Goal: Task Accomplishment & Management: Complete application form

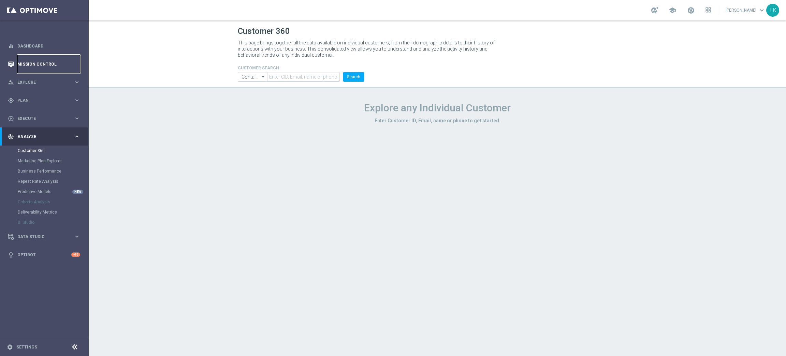
click at [39, 64] on link "Mission Control" at bounding box center [48, 64] width 63 height 18
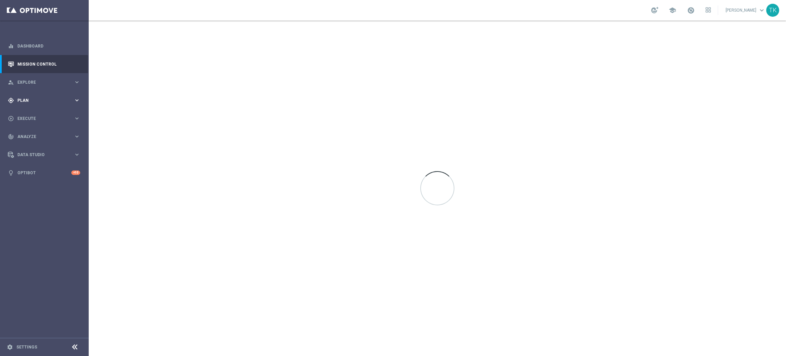
click at [23, 100] on span "Plan" at bounding box center [45, 100] width 56 height 4
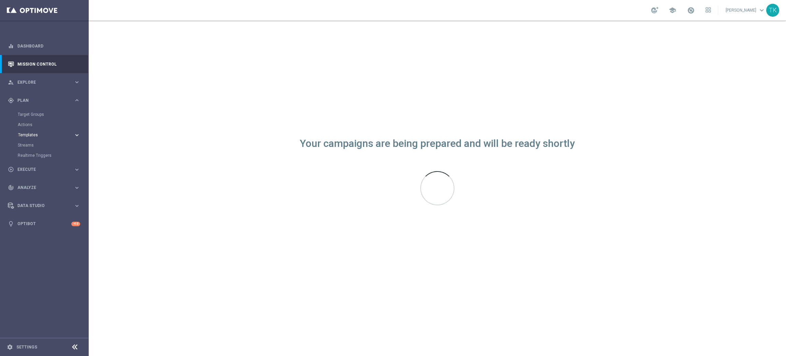
click at [29, 135] on span "Templates" at bounding box center [42, 135] width 49 height 4
click at [31, 143] on link "Optimail" at bounding box center [46, 144] width 50 height 5
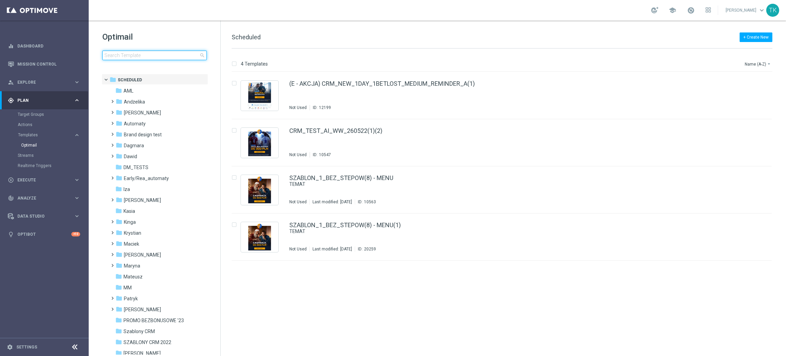
click at [128, 58] on input at bounding box center [154, 56] width 104 height 10
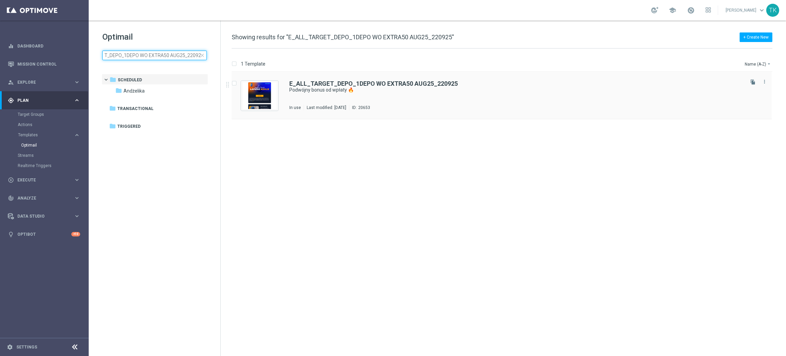
type input "E_ALL_TARGET_DEPO_1DEPO WO EXTRA50 AUG25_220925"
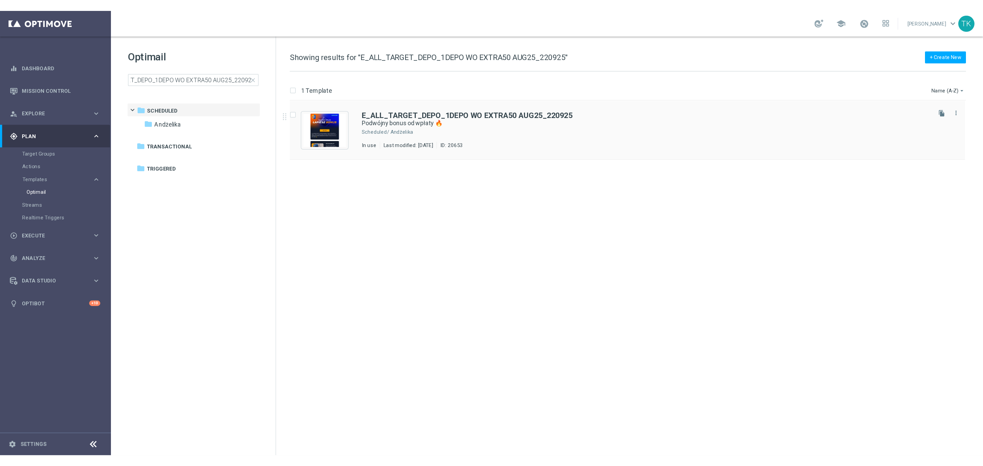
scroll to position [0, 0]
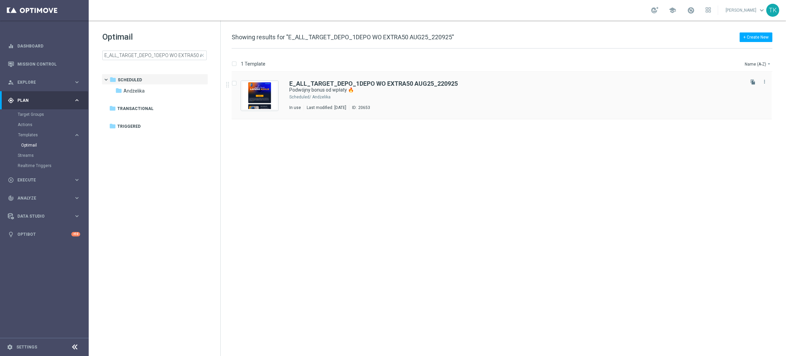
click at [361, 93] on div "E_ALL_TARGET_DEPO_1DEPO WO EXTRA50 AUG25_220925 Podwójny bonus od wpłaty 🔥 Sche…" at bounding box center [516, 96] width 454 height 30
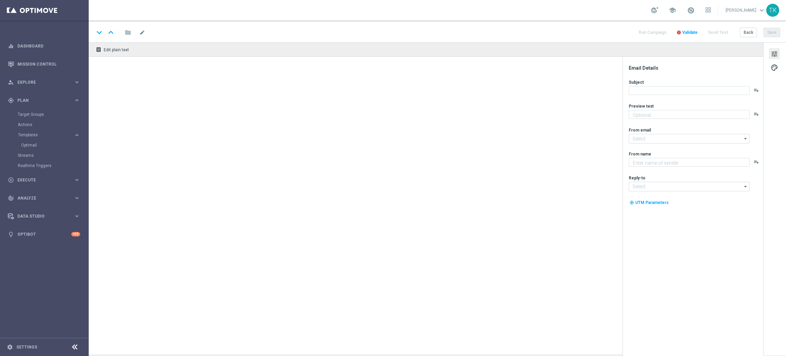
type textarea "50% od wpłaty + 50 zł ekstra 🤩"
type input "oferta@sts.pl"
type textarea "STS"
type input "kontakt@sts.pl"
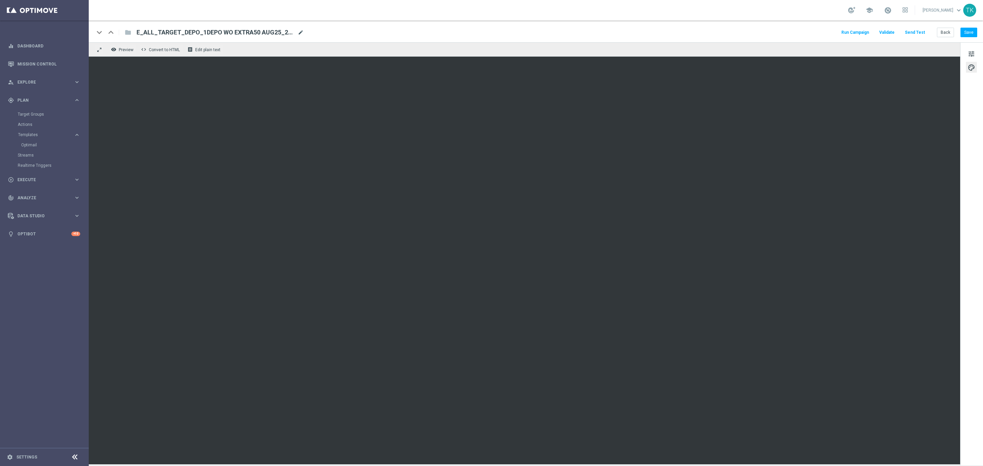
click at [299, 32] on span "mode_edit" at bounding box center [301, 32] width 6 height 6
click at [200, 32] on input "E_ALL_TARGET_DEPO_1DEPO WO EXTRA50 AUG25_220925" at bounding box center [220, 32] width 169 height 9
click at [786, 34] on button "Back" at bounding box center [945, 33] width 17 height 10
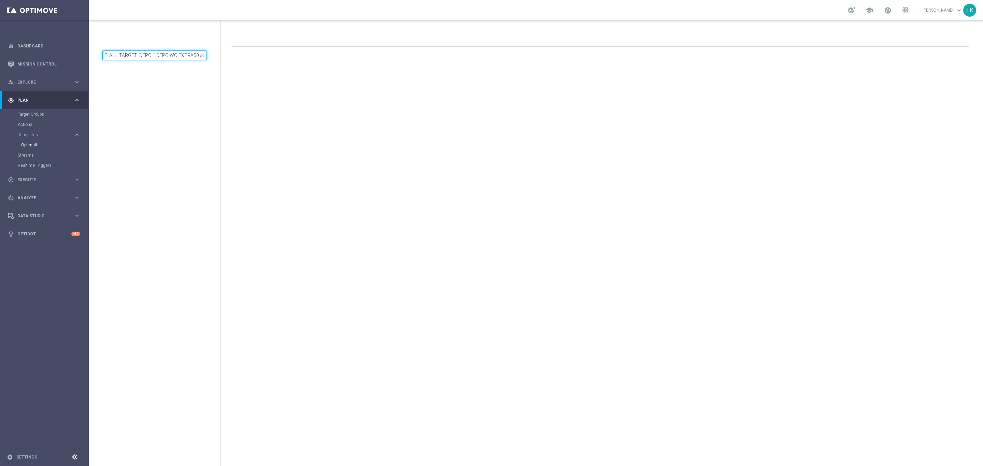
click at [141, 53] on input "E_ALL_TARGET_DEPO_1DEPO WO EXTRA50 AUG25_220925" at bounding box center [154, 56] width 104 height 10
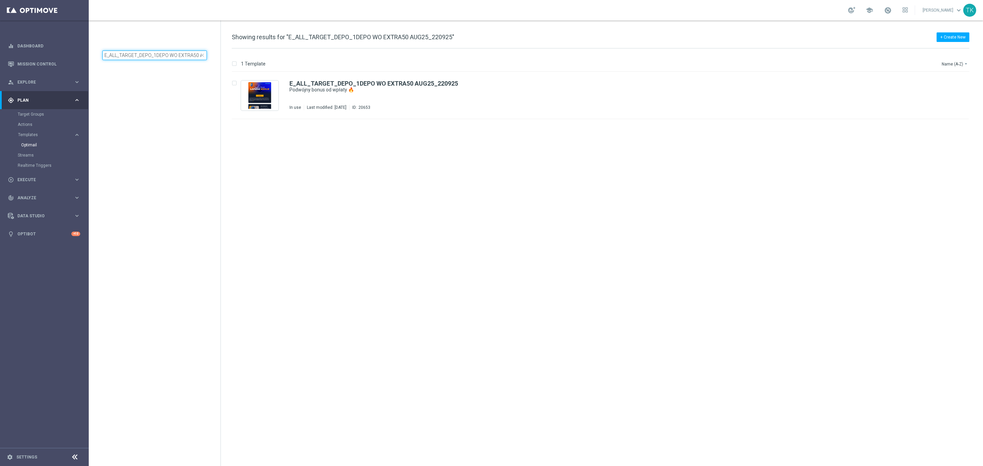
scroll to position [0, 30]
click at [786, 81] on icon "file_copy" at bounding box center [949, 81] width 5 height 5
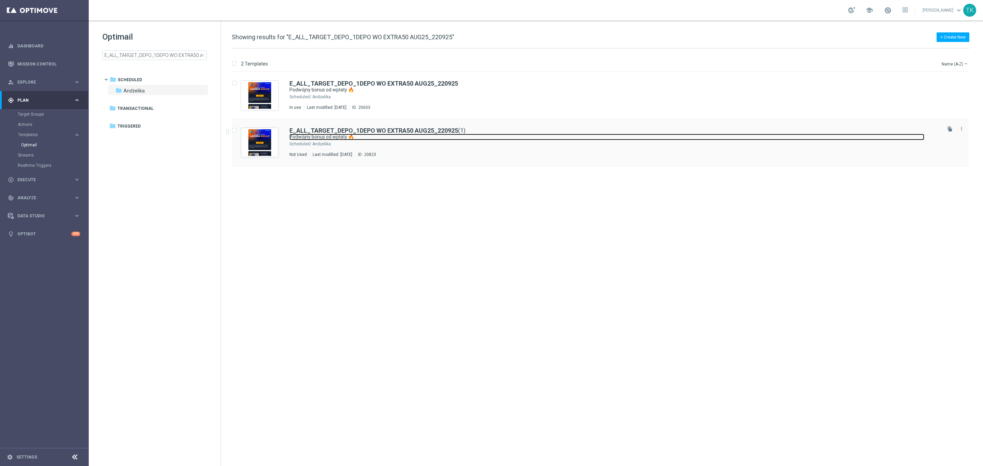
click at [465, 140] on link "Podwójny bonus od wpłaty 🔥" at bounding box center [606, 137] width 635 height 6
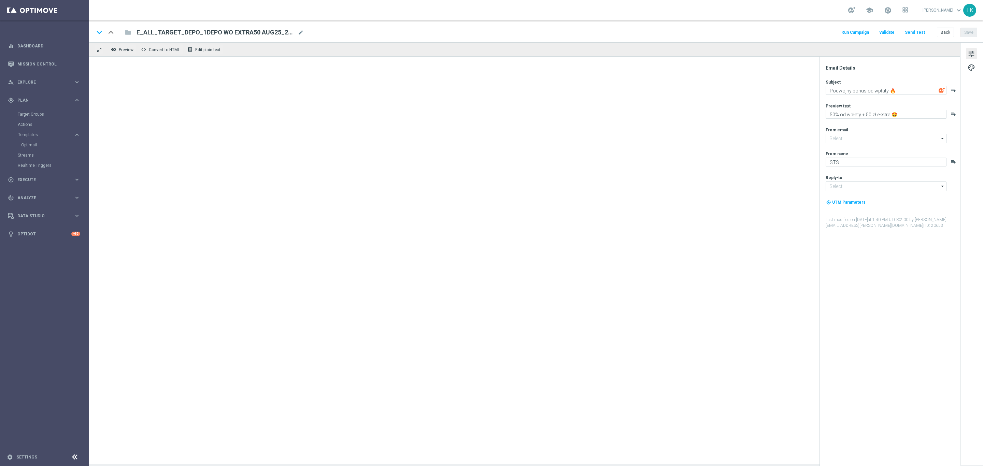
type input "oferta@sts.pl"
type input "kontakt@sts.pl"
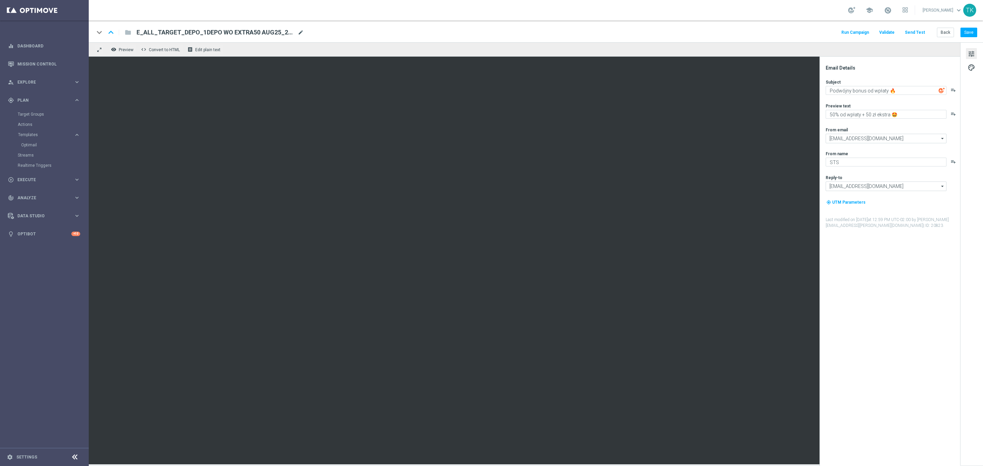
click at [300, 30] on span "mode_edit" at bounding box center [301, 32] width 6 height 6
click at [181, 32] on input "E_ALL_TARGET_DEPO_1DEPO WO EXTRA50 AUG25_220925(1)" at bounding box center [220, 32] width 169 height 9
paste input "FTDSREPKA EXTRA50DOWO_011025"
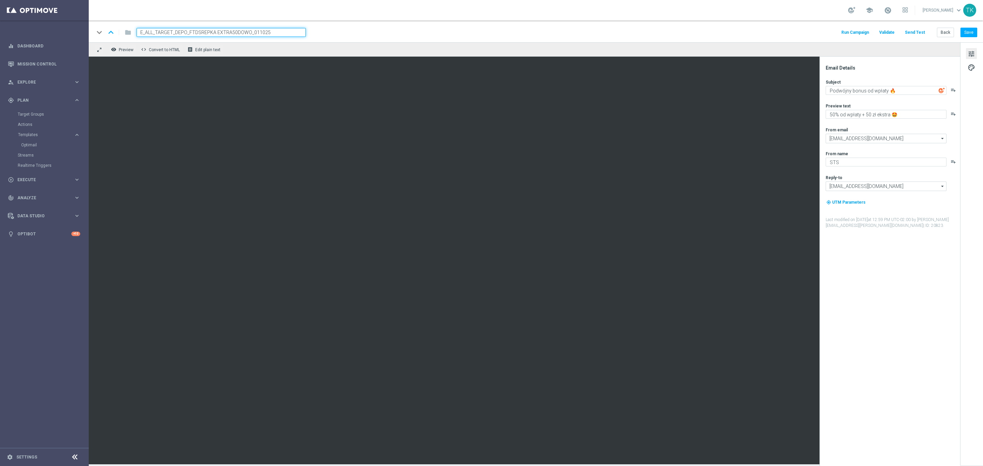
type input "E_ALL_TARGET_DEPO_FTDSREPKA EXTRA50DOWO_011025"
click at [344, 32] on div "keyboard_arrow_down keyboard_arrow_up folder E_ALL_TARGET_DEPO_FTDSREPKA EXTRA5…" at bounding box center [535, 32] width 883 height 9
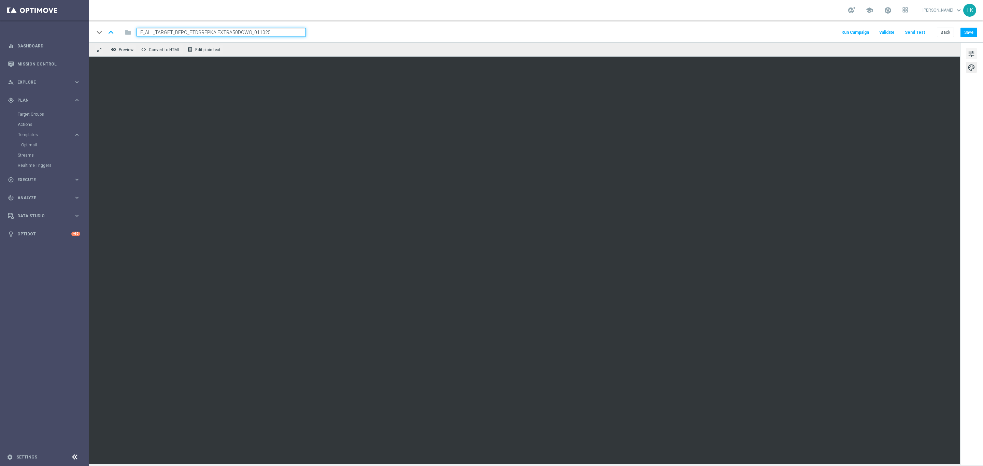
click at [786, 54] on span "tune" at bounding box center [971, 53] width 8 height 9
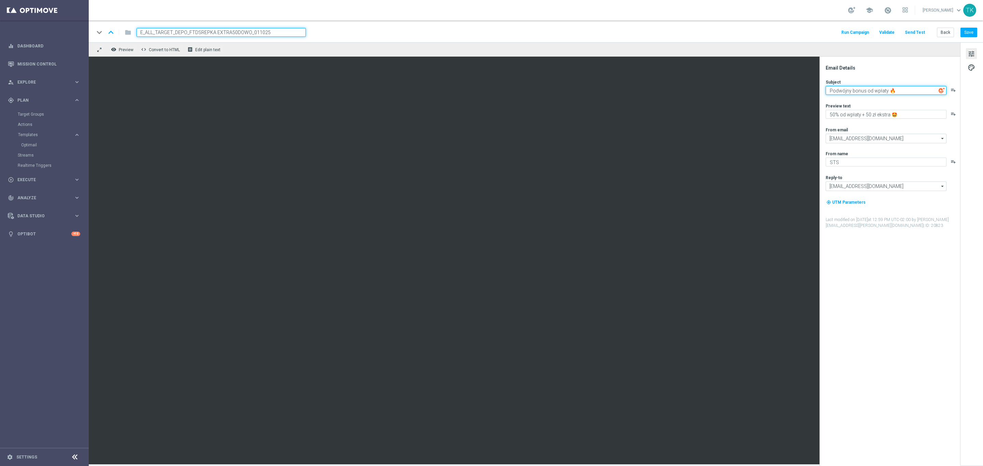
click at [786, 91] on textarea "Podwójny bonus od wpłaty 🔥" at bounding box center [885, 90] width 121 height 9
click at [786, 91] on textarea "Ale hity" at bounding box center [885, 90] width 121 height 9
paste textarea "🔥"
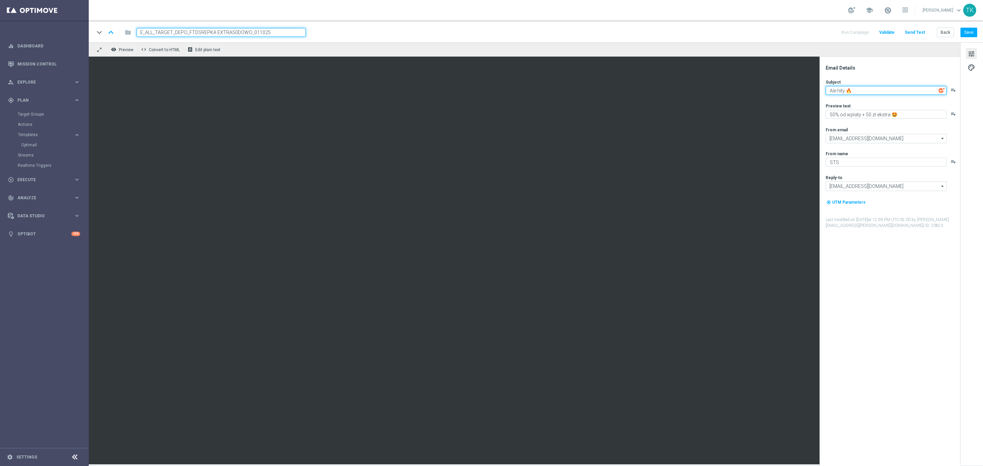
type textarea "Ale hity 🔥"
click at [786, 113] on textarea "50% od wpłaty + 50 zł ekstra 🤩" at bounding box center [885, 114] width 121 height 9
click at [786, 113] on textarea "Barca vs PSG & podwójny bonus od wpłaty" at bounding box center [885, 114] width 121 height 9
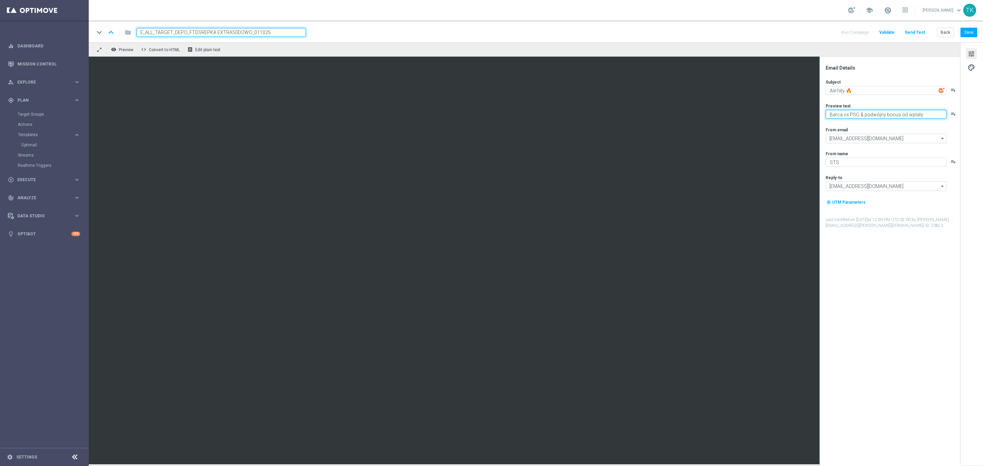
paste textarea "😮"
click at [786, 90] on textarea "Ale hity 🔥" at bounding box center [885, 90] width 121 height 9
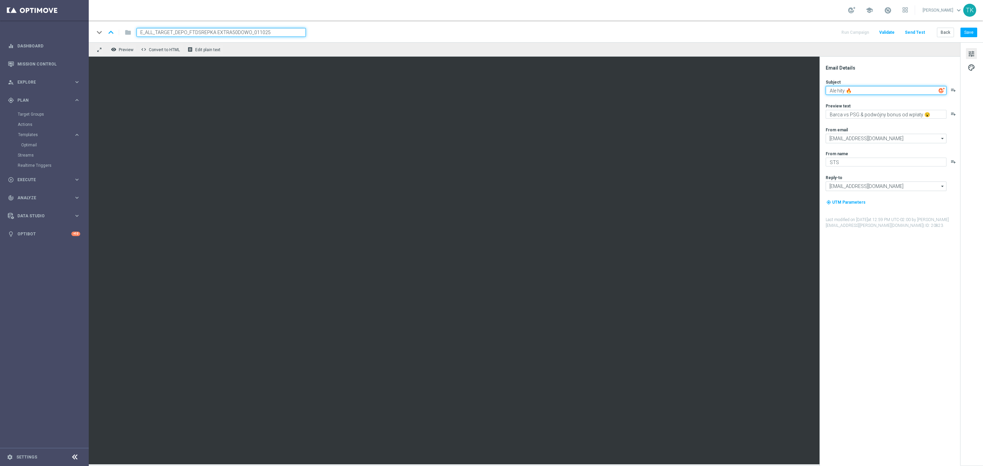
click at [786, 90] on textarea "Ale hity 🔥" at bounding box center [885, 90] width 121 height 9
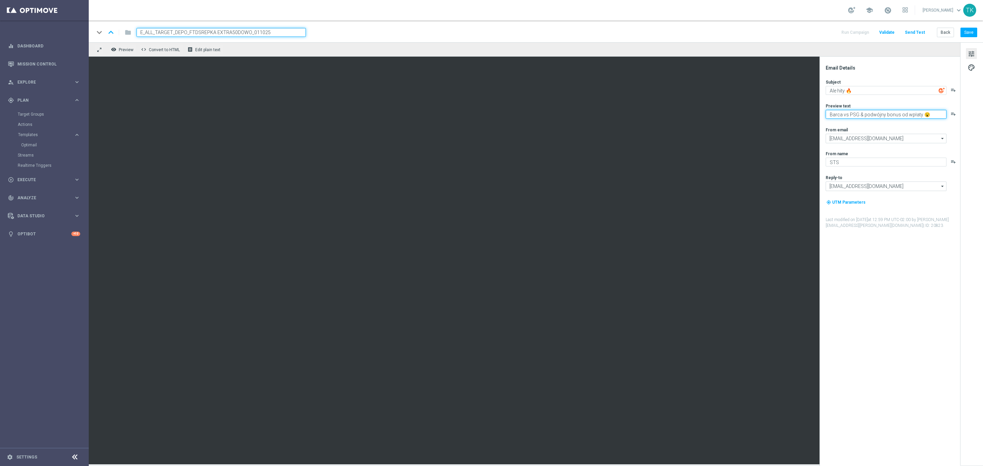
click at [786, 117] on textarea "Barca vs PSG & podwójny bonus od wpłaty 😮" at bounding box center [885, 114] width 121 height 9
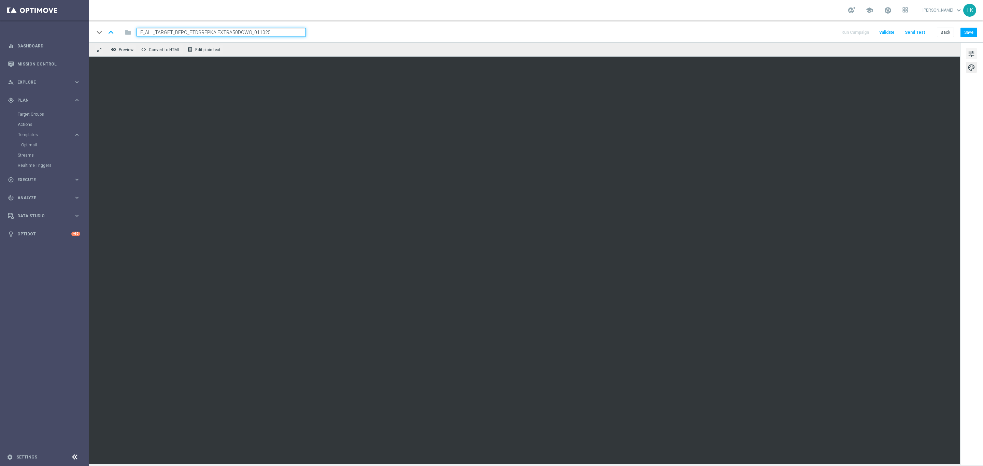
click at [786, 53] on span "tune" at bounding box center [971, 53] width 8 height 9
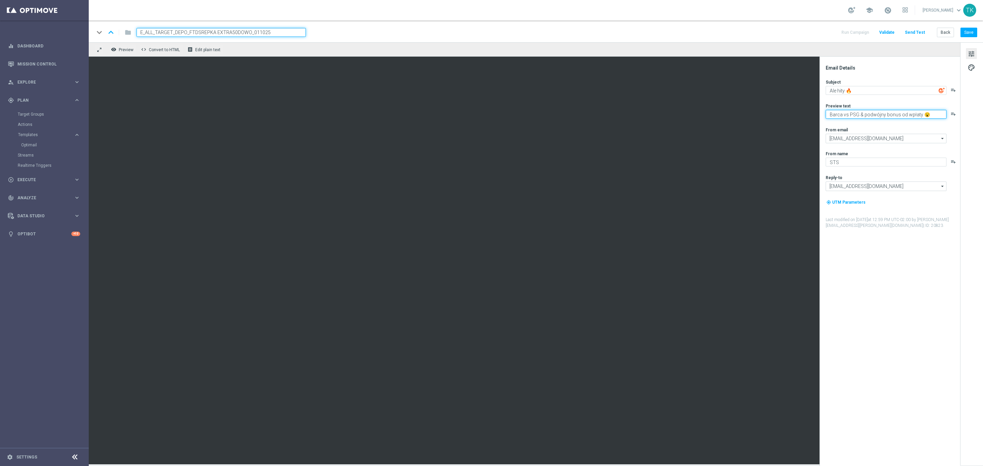
click at [786, 114] on textarea "Barca vs PSG & podwójny bonus od wpłaty 😮" at bounding box center [885, 114] width 121 height 9
type textarea "Barca vs PSG oraz podwójny bonus od wpłaty 😮"
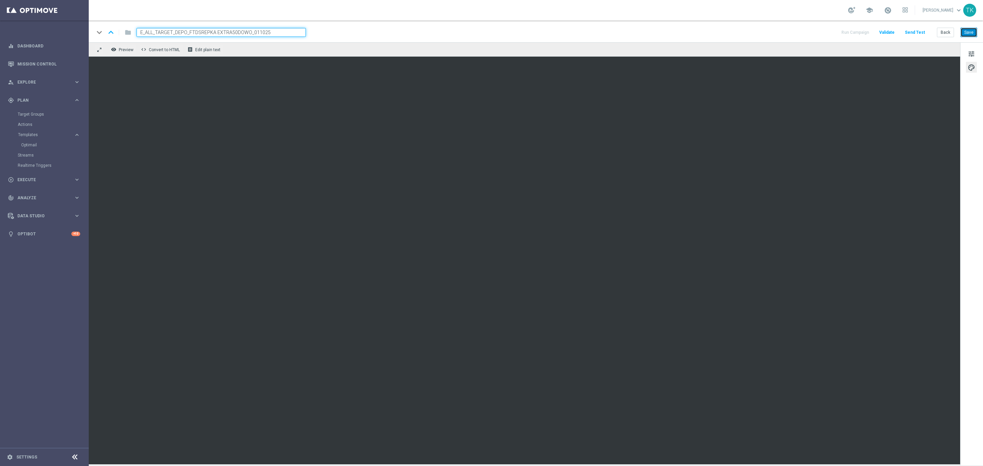
click at [786, 33] on button "Save" at bounding box center [968, 33] width 17 height 10
click at [786, 31] on button "Save" at bounding box center [968, 33] width 17 height 10
click at [786, 31] on button "Send Test" at bounding box center [915, 32] width 22 height 9
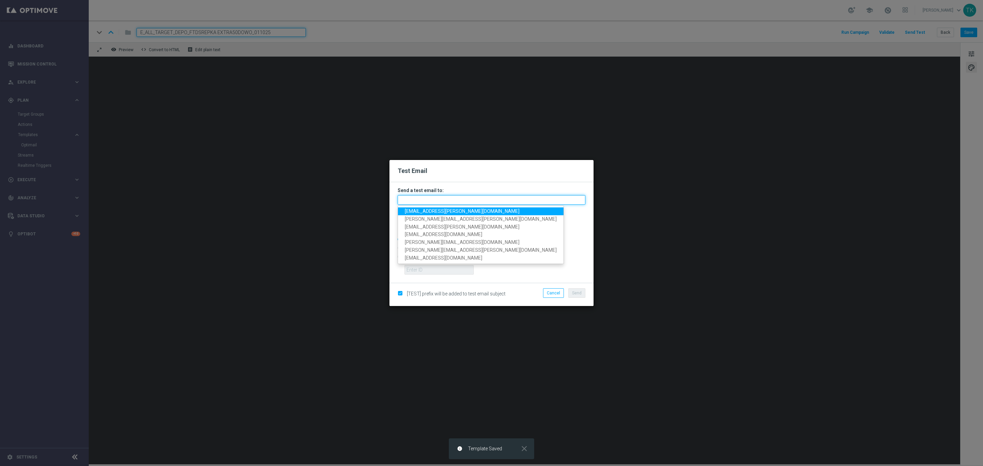
click at [423, 200] on input "text" at bounding box center [492, 200] width 188 height 10
click at [425, 209] on span "krystian.potoczny@sts.pl" at bounding box center [462, 210] width 115 height 5
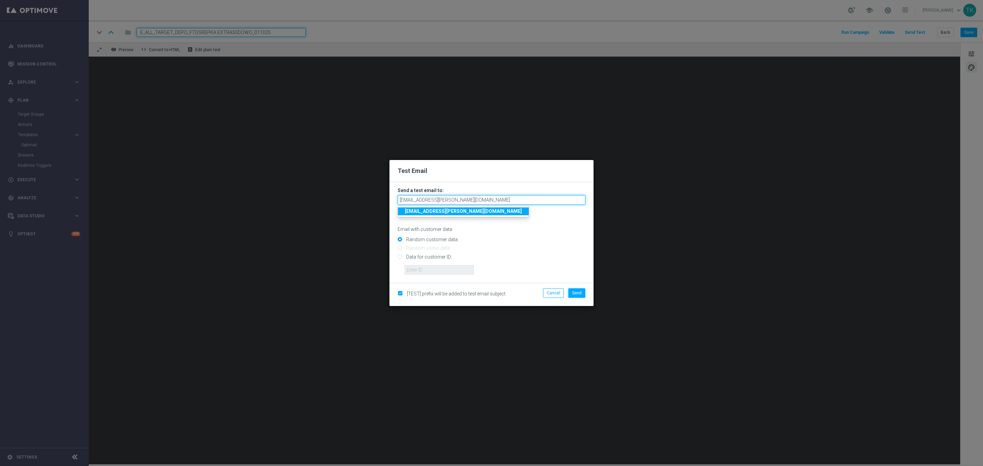
click at [472, 200] on input "krystian.potoczny@sts.pl" at bounding box center [492, 200] width 188 height 10
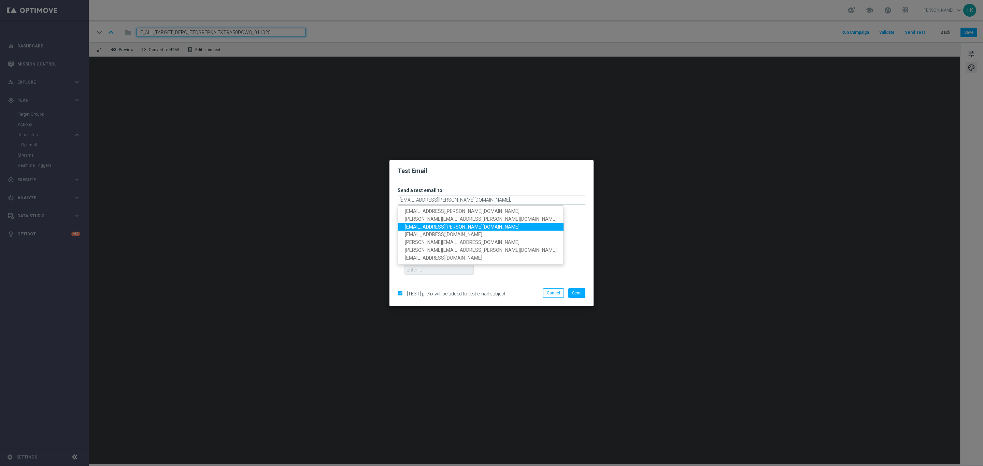
click at [435, 224] on span "andzelika.binek@sts.pl" at bounding box center [462, 226] width 115 height 5
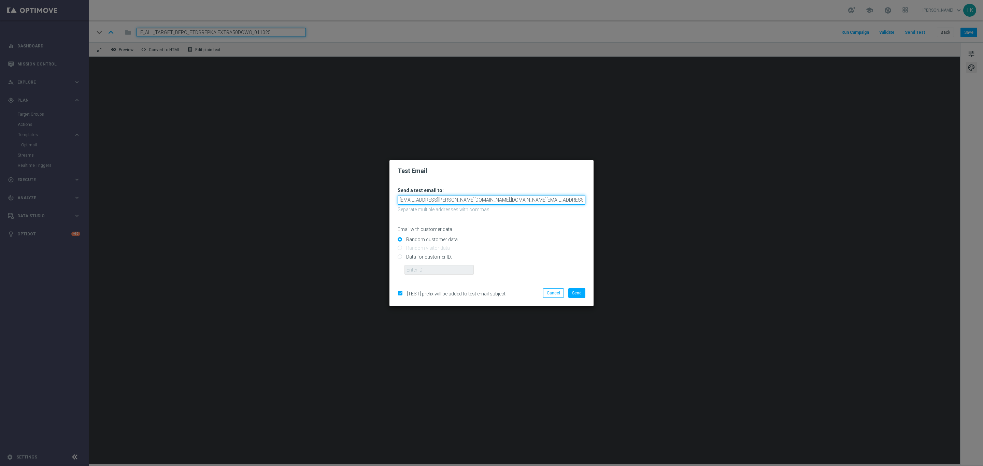
click at [509, 202] on input "krystian.potoczny@sts.pl,andzelika.binek@sts.pl" at bounding box center [492, 200] width 188 height 10
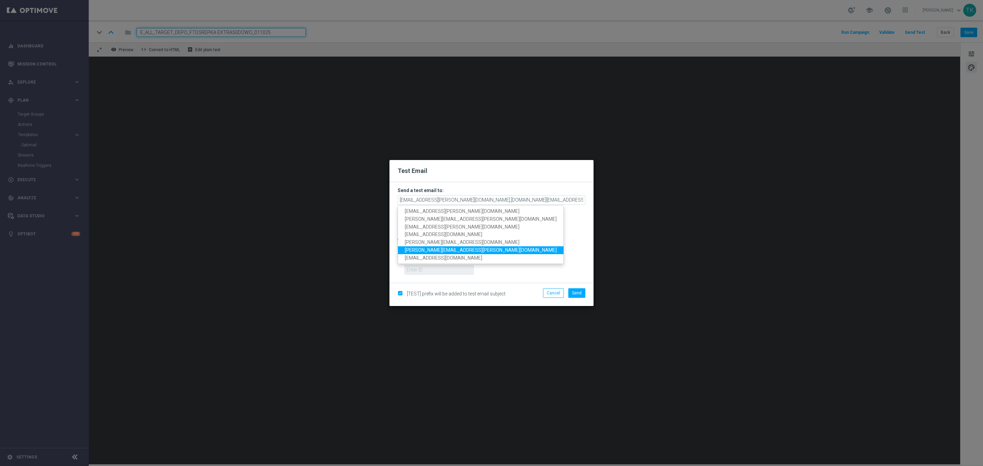
click at [432, 248] on span "tomasz.kowalczyk@sts.pl" at bounding box center [481, 249] width 152 height 5
type input "krystian.potoczny@sts.pl,andzelika.binek@sts.pl,tomasz.kowalczyk@sts.pl"
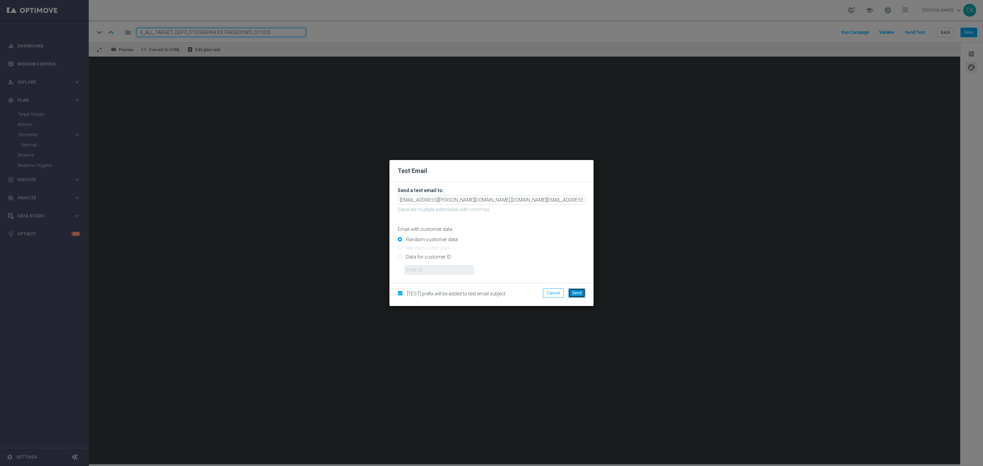
click at [579, 294] on span "Send" at bounding box center [577, 293] width 10 height 5
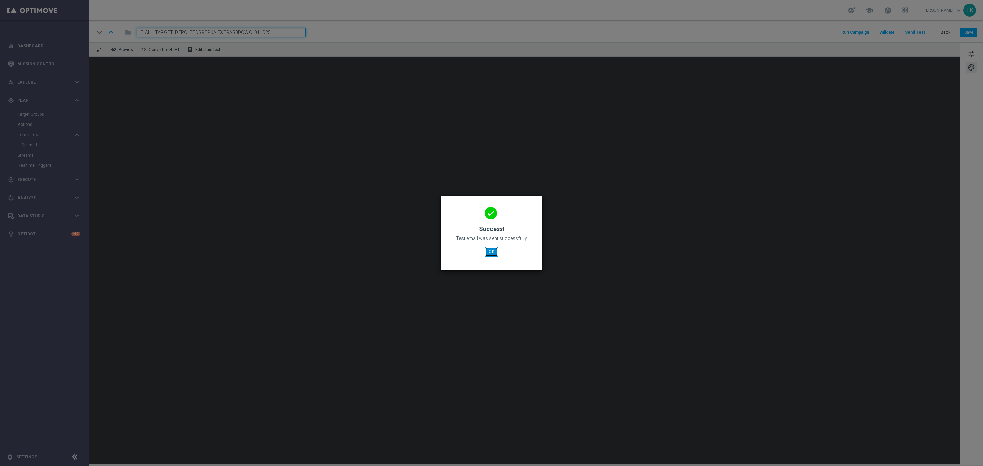
click at [492, 249] on button "OK" at bounding box center [491, 252] width 13 height 10
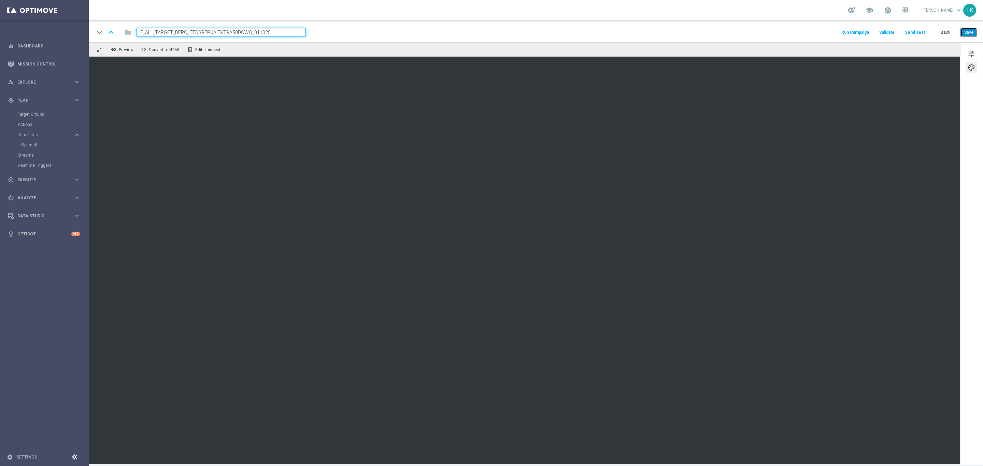
click at [786, 33] on button "Save" at bounding box center [968, 33] width 17 height 10
click at [786, 31] on button "Back" at bounding box center [945, 33] width 17 height 10
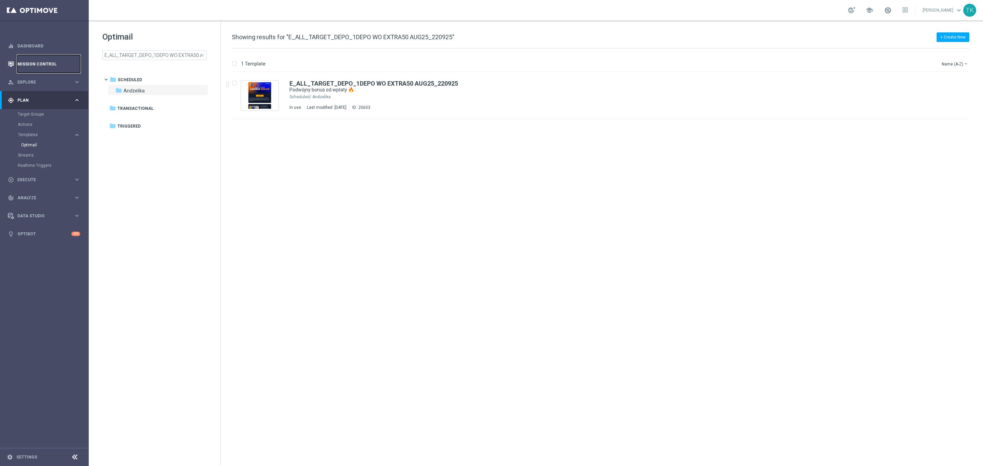
click at [34, 65] on link "Mission Control" at bounding box center [48, 64] width 63 height 18
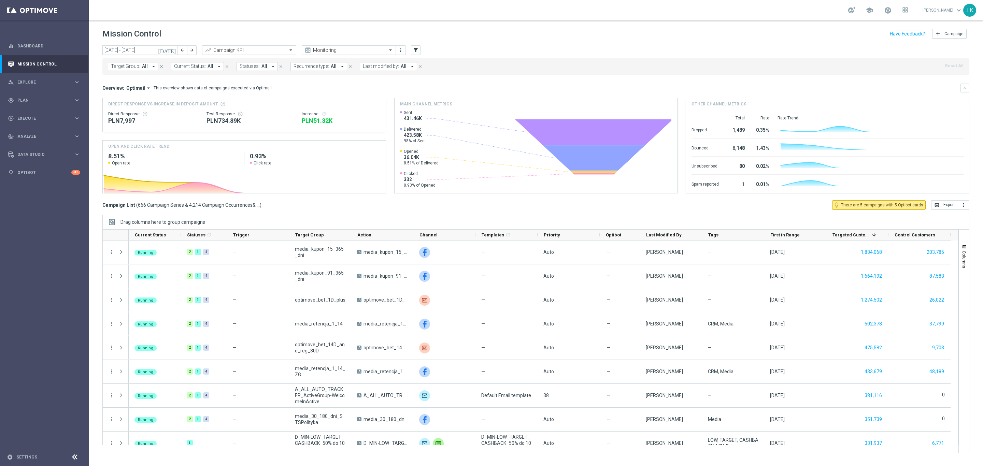
click at [125, 66] on span "Target Group:" at bounding box center [125, 66] width 29 height 6
click at [122, 75] on div at bounding box center [163, 79] width 103 height 9
click at [132, 104] on div "Selected 0 Of 7009 (All Search Results) Clear" at bounding box center [167, 95] width 119 height 17
click at [132, 112] on label "E_ALL_TARGET_DEPO_1DEPO WO EXTRA50 AUG25_220925" at bounding box center [171, 110] width 106 height 4
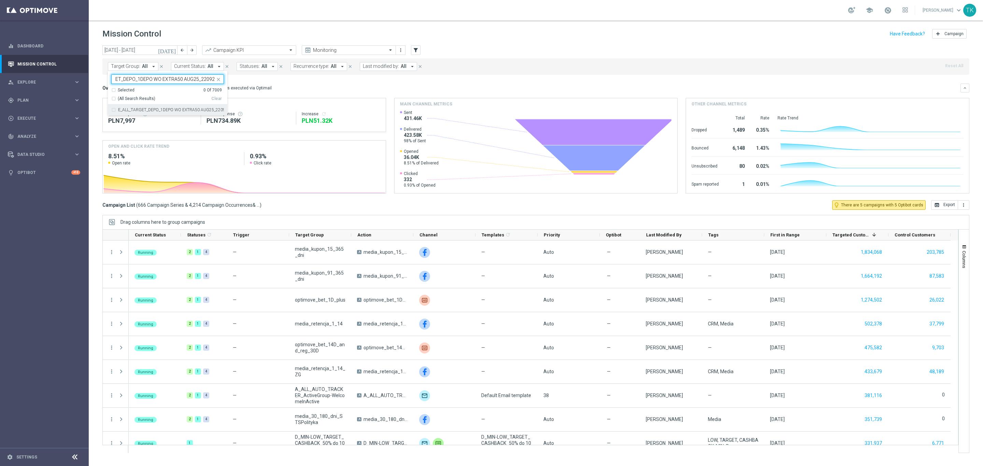
type input "E_ALL_TARGET_DEPO_1DEPO WO EXTRA50 AUG25_220925"
click at [95, 102] on div "today 29 Sep 2025 - 05 Oct 2025 arrow_back arrow_forward Campaign KPI trending_…" at bounding box center [536, 252] width 894 height 415
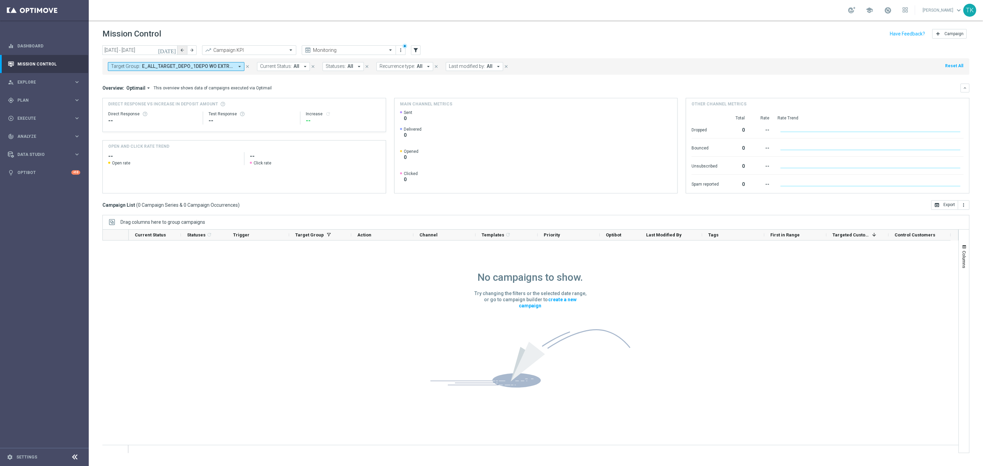
click at [183, 49] on icon "arrow_back" at bounding box center [182, 50] width 5 height 5
type input "22 Sep 2025 - 28 Sep 2025"
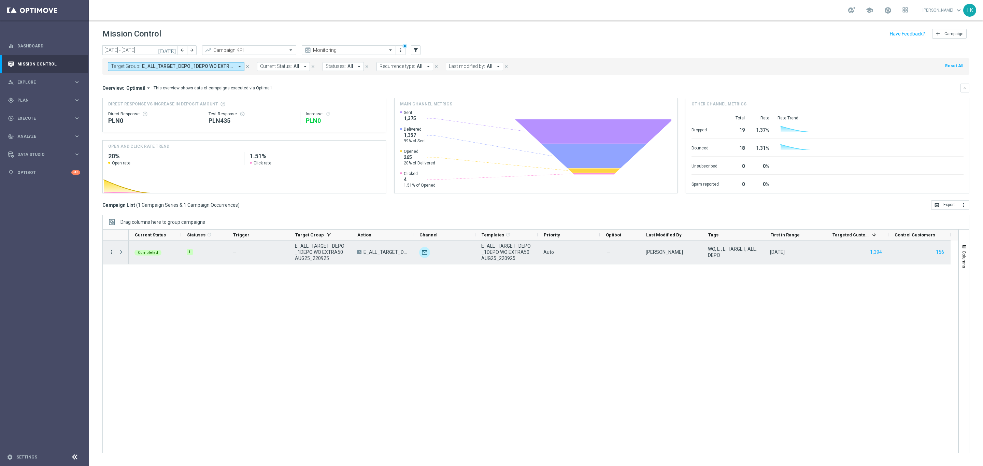
click at [110, 254] on icon "more_vert" at bounding box center [112, 252] width 6 height 6
click at [139, 257] on span "Campaign Details" at bounding box center [142, 257] width 34 height 5
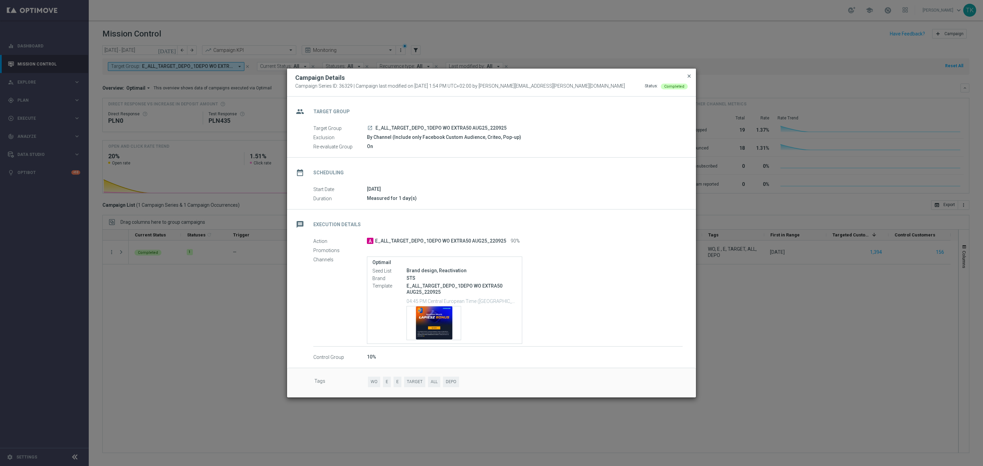
click at [688, 76] on span "close" at bounding box center [688, 75] width 5 height 5
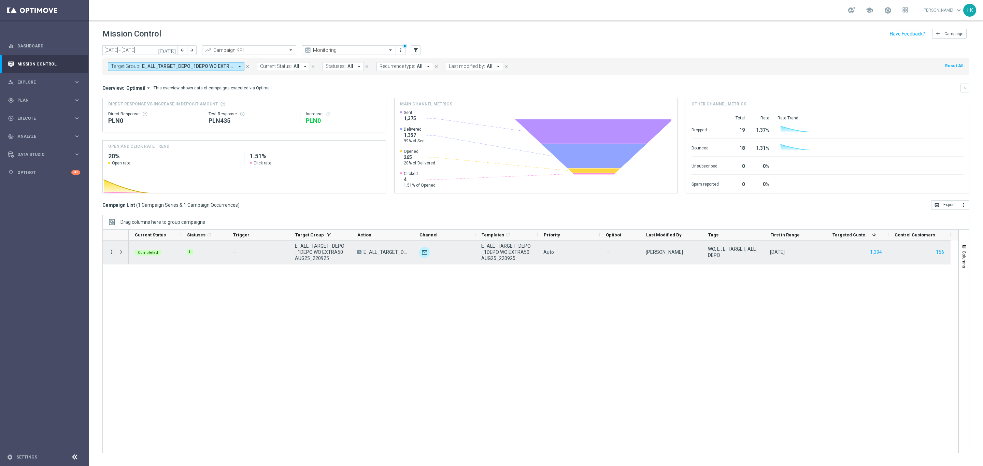
click at [111, 252] on icon "more_vert" at bounding box center [112, 252] width 6 height 6
click at [126, 259] on div "Campaign Details" at bounding box center [156, 257] width 63 height 5
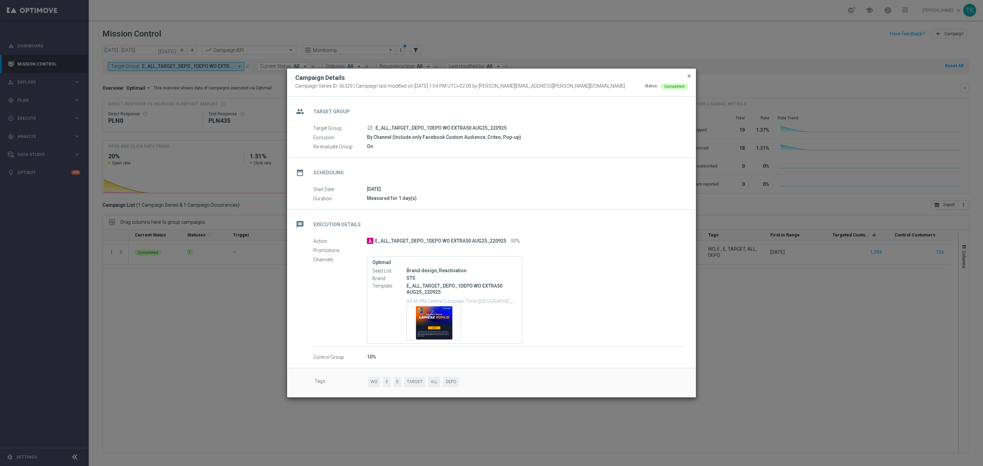
click at [689, 76] on span "close" at bounding box center [688, 75] width 5 height 5
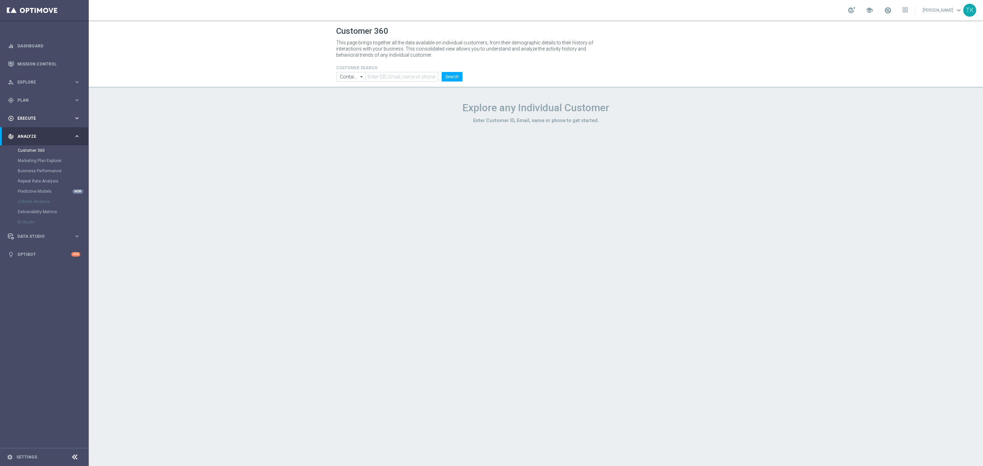
click at [25, 114] on div "play_circle_outline Execute keyboard_arrow_right" at bounding box center [44, 118] width 88 height 18
click at [31, 130] on link "Campaign Builder" at bounding box center [44, 132] width 53 height 5
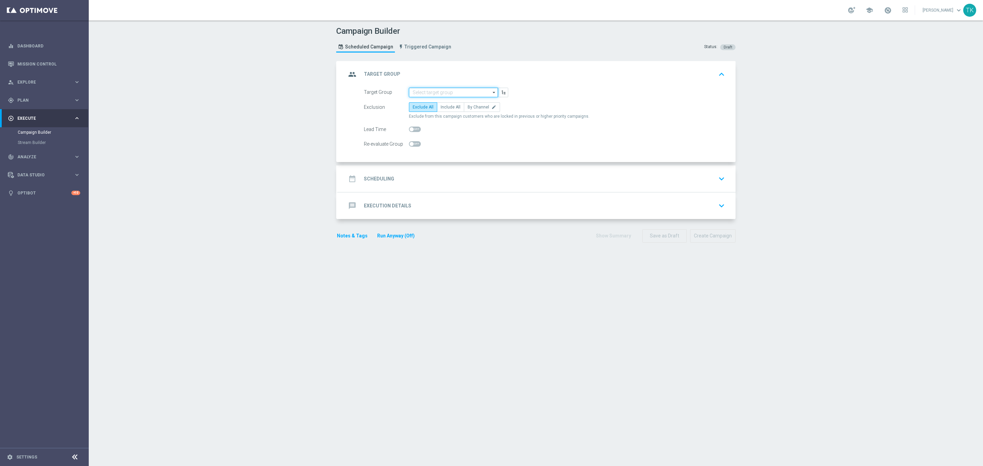
click at [422, 93] on input at bounding box center [453, 93] width 89 height 10
paste input "E_ALL_TARGET_DEPO_FTDSREPKA EXTRA50DOWO_011025"
click at [424, 102] on div "E_ALL_TARGET_DEPO_FTDSREPKA EXTRA50DOWO_011025" at bounding box center [453, 105] width 83 height 12
type input "E_ALL_TARGET_DEPO_FTDSREPKA EXTRA50DOWO_011025"
click at [491, 105] on icon "edit" at bounding box center [493, 107] width 5 height 5
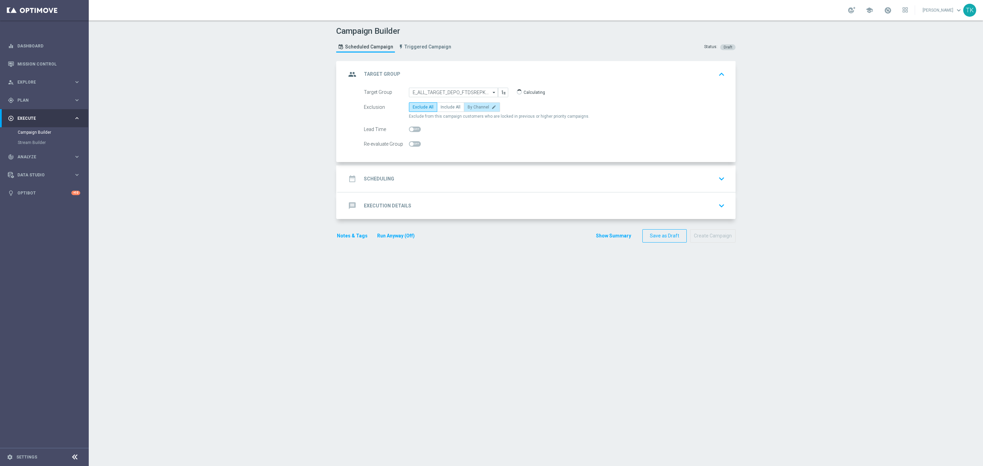
click at [472, 106] on input "By Channel edit" at bounding box center [469, 108] width 4 height 4
radio input "true"
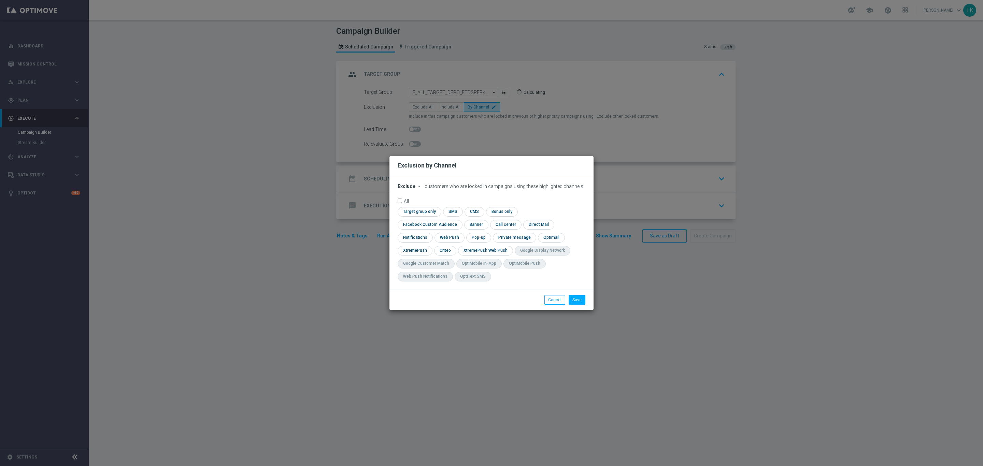
click at [408, 189] on div "Exclude arrow_drop_down × Exclude customers who are locked in campaigns using t…" at bounding box center [491, 232] width 204 height 115
click at [407, 189] on span "Exclude" at bounding box center [407, 186] width 18 height 5
click at [0, 0] on span "Include" at bounding box center [0, 0] width 0 height 0
click at [459, 220] on input "checkbox" at bounding box center [429, 224] width 62 height 9
checkbox input "true"
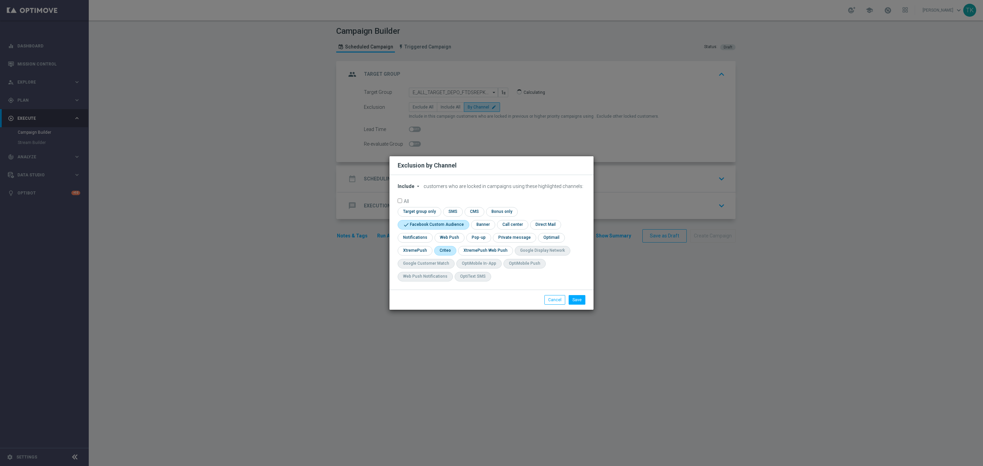
click at [442, 250] on input "checkbox" at bounding box center [444, 250] width 21 height 9
checkbox input "true"
click at [480, 234] on input "checkbox" at bounding box center [478, 237] width 24 height 9
checkbox input "true"
click at [578, 303] on button "Save" at bounding box center [576, 300] width 17 height 10
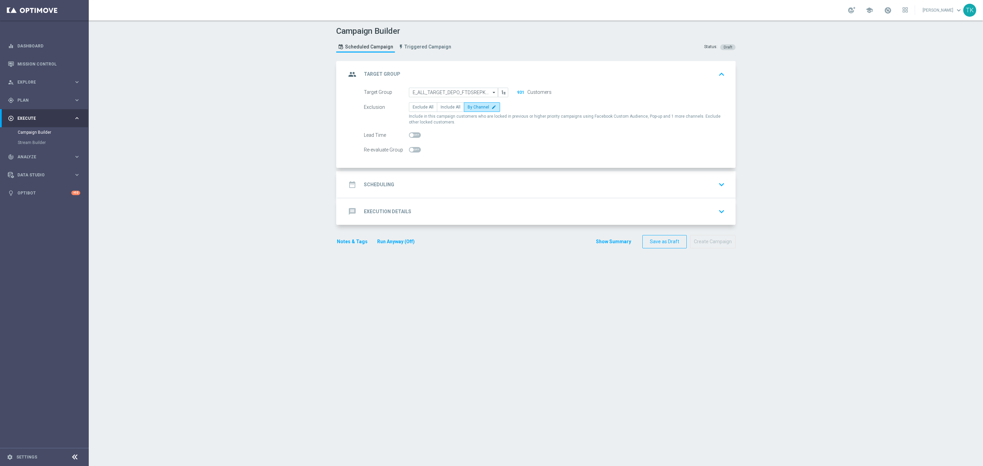
click at [426, 187] on div "date_range Scheduling keyboard_arrow_down" at bounding box center [536, 184] width 381 height 13
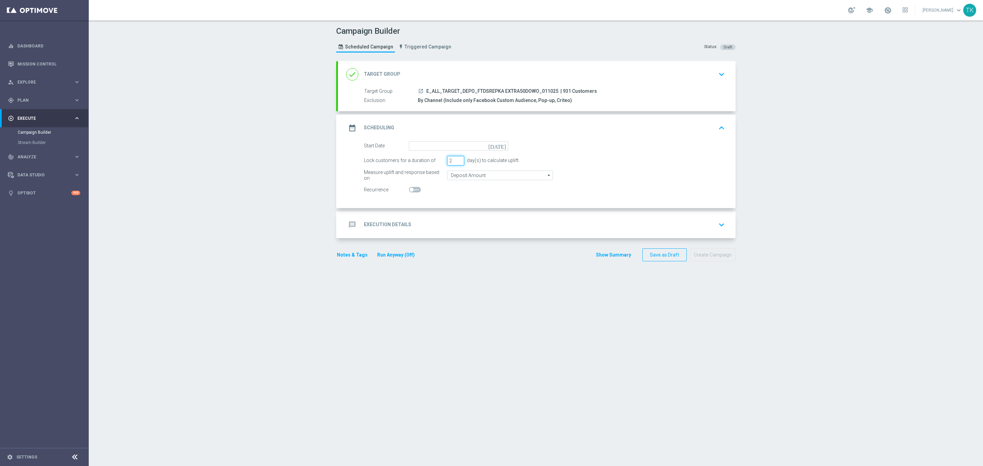
click at [455, 163] on input "2" at bounding box center [455, 161] width 17 height 10
type input "1"
click at [455, 163] on input "1" at bounding box center [455, 161] width 17 height 10
click at [428, 150] on input at bounding box center [458, 146] width 99 height 10
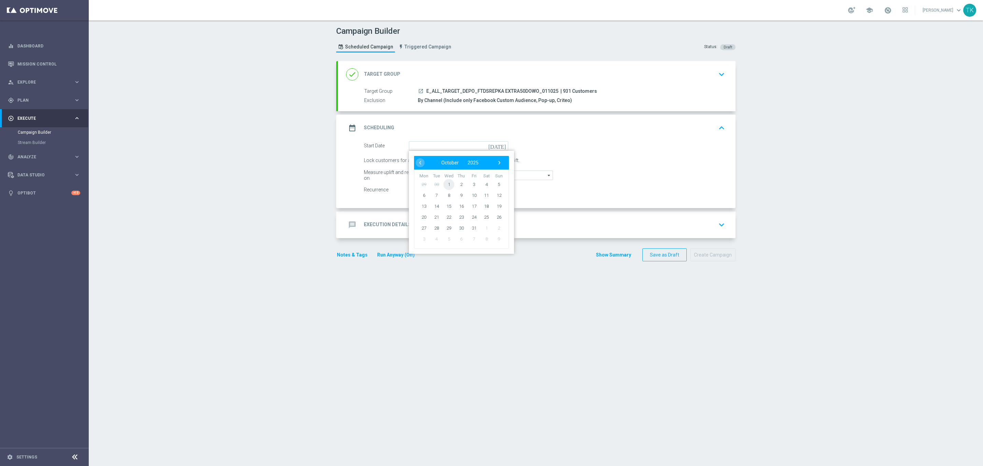
click at [446, 184] on span "1" at bounding box center [448, 184] width 11 height 11
type input "[DATE]"
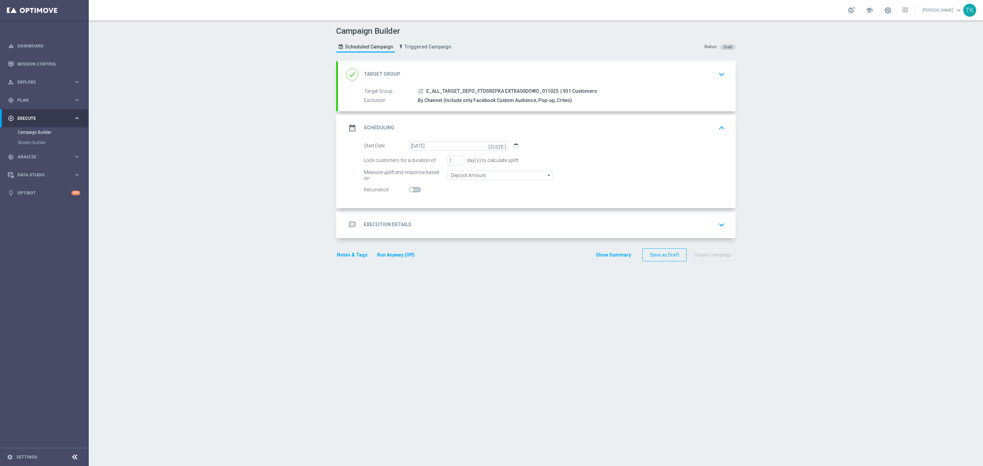
click at [414, 224] on div "message Execution Details keyboard_arrow_down" at bounding box center [536, 224] width 381 height 13
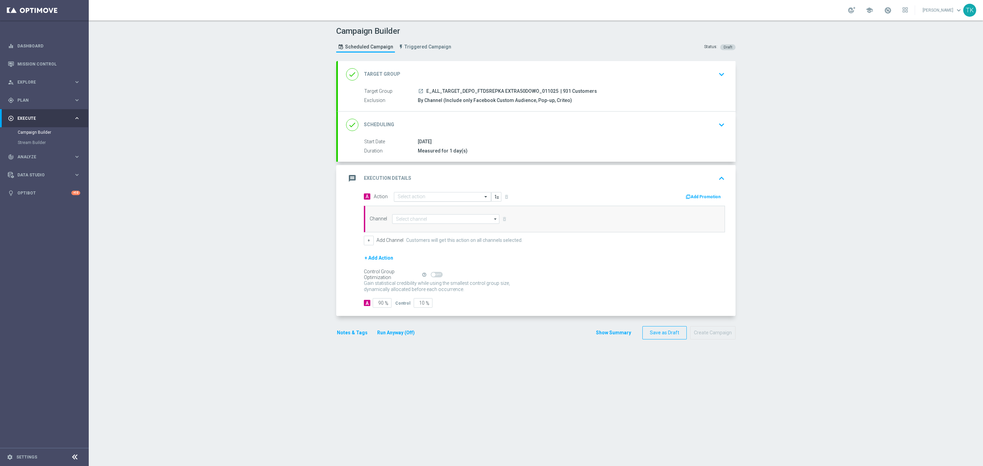
click at [404, 198] on input "text" at bounding box center [436, 197] width 76 height 6
paste input "E_ALL_TARGET_DEPO_FTDSREPKA EXTRA50DOWO_011025"
type input "E_ALL_TARGET_DEPO_FTDSREPKA EXTRA50DOWO_011025"
click at [414, 217] on span "Create new action" at bounding box center [422, 218] width 36 height 5
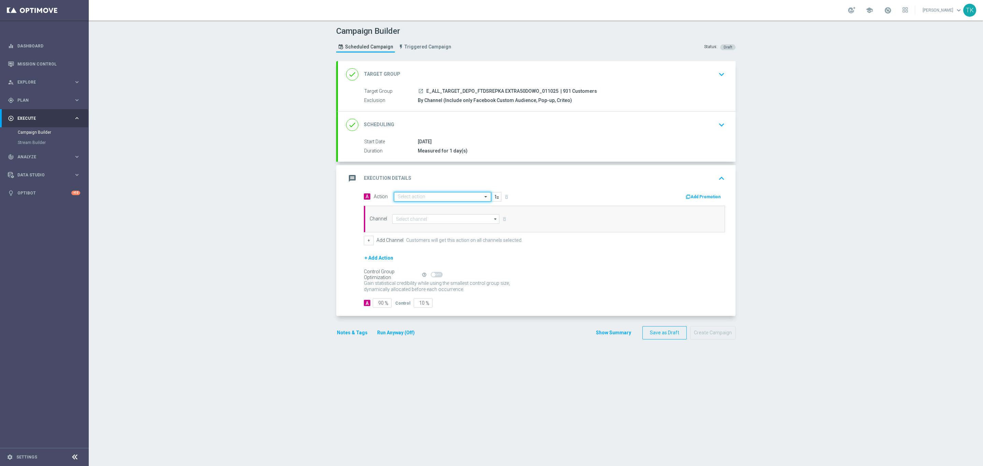
scroll to position [0, 0]
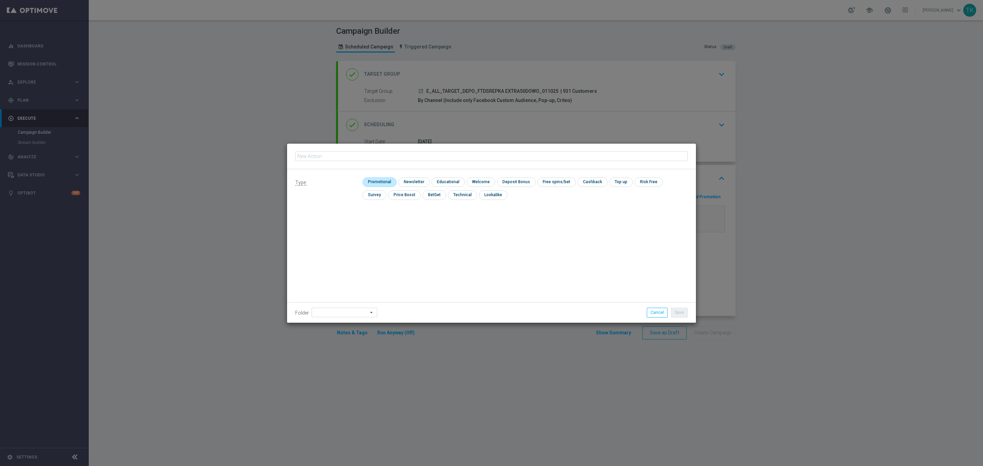
click at [383, 183] on input "checkbox" at bounding box center [378, 181] width 32 height 9
checkbox input "true"
click at [333, 150] on fieldset at bounding box center [491, 156] width 392 height 12
paste input "E_ALL_TARGET_DEPO_FTDSREPKA EXTRA50DOWO_011025"
type input "E_ALL_TARGET_DEPO_FTDSREPKA EXTRA50DOWO_011025"
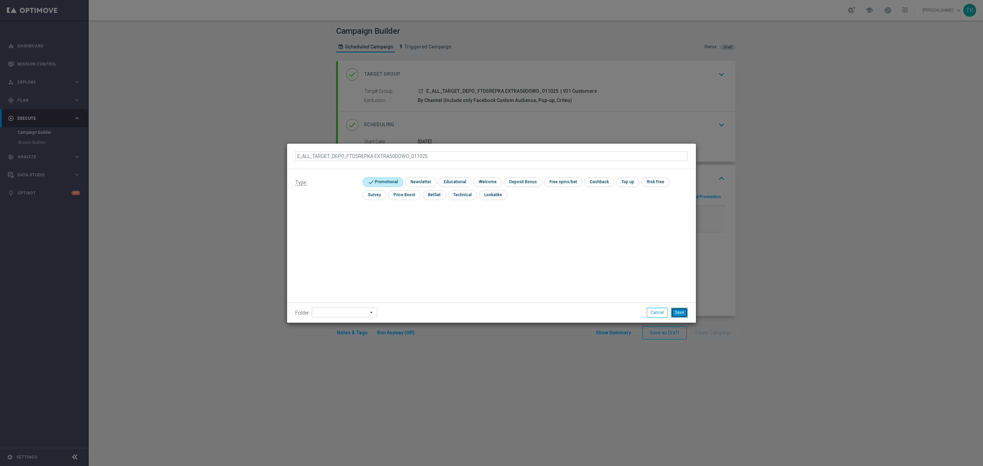
click at [681, 314] on button "Save" at bounding box center [679, 313] width 17 height 10
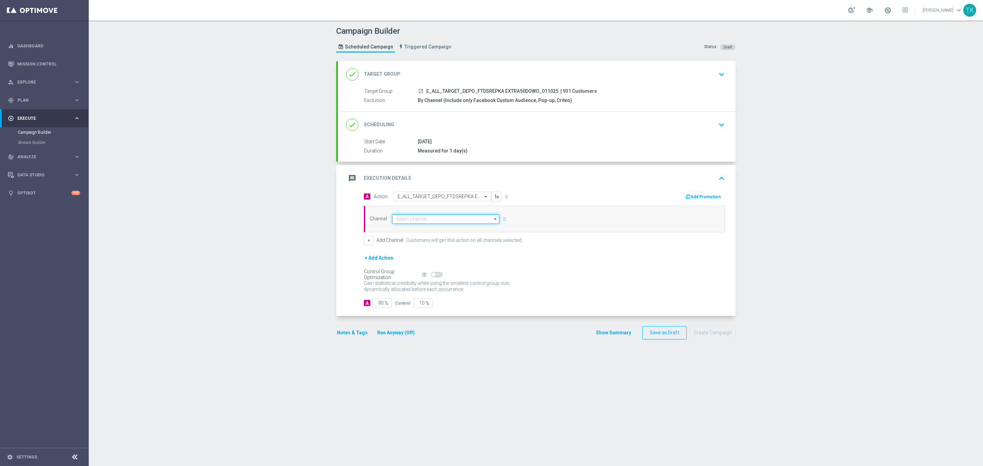
click at [397, 218] on input at bounding box center [445, 219] width 107 height 10
click at [410, 238] on div "Optimail" at bounding box center [445, 239] width 107 height 10
type input "Optimail"
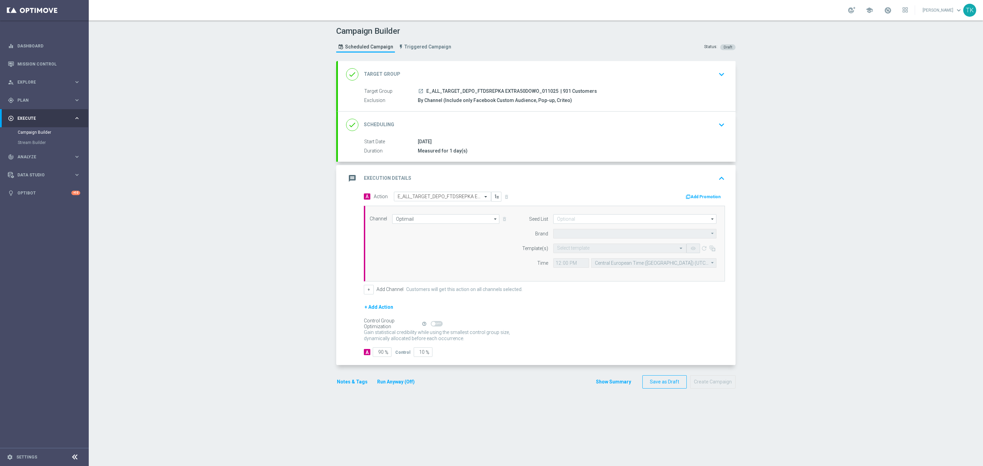
type input "STS"
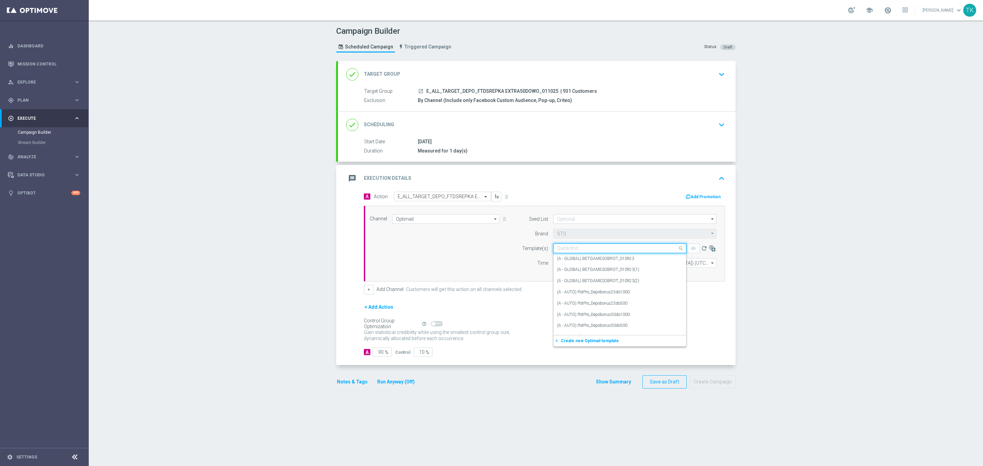
click at [561, 251] on input "text" at bounding box center [613, 249] width 112 height 6
paste input "E_ALL_TARGET_DEPO_FTDSREPKA EXTRA50DOWO_011025"
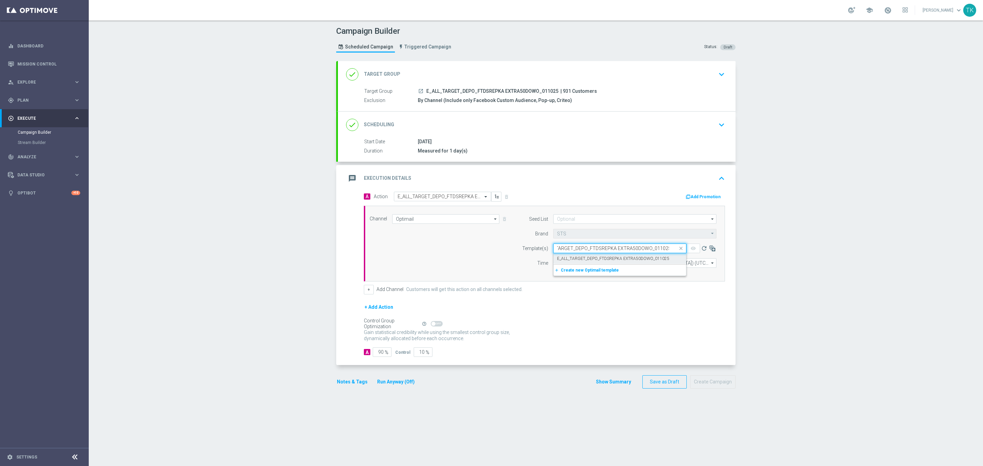
click at [563, 257] on label "E_ALL_TARGET_DEPO_FTDSREPKA EXTRA50DOWO_011025" at bounding box center [613, 259] width 112 height 6
type input "E_ALL_TARGET_DEPO_FTDSREPKA EXTRA50DOWO_011025"
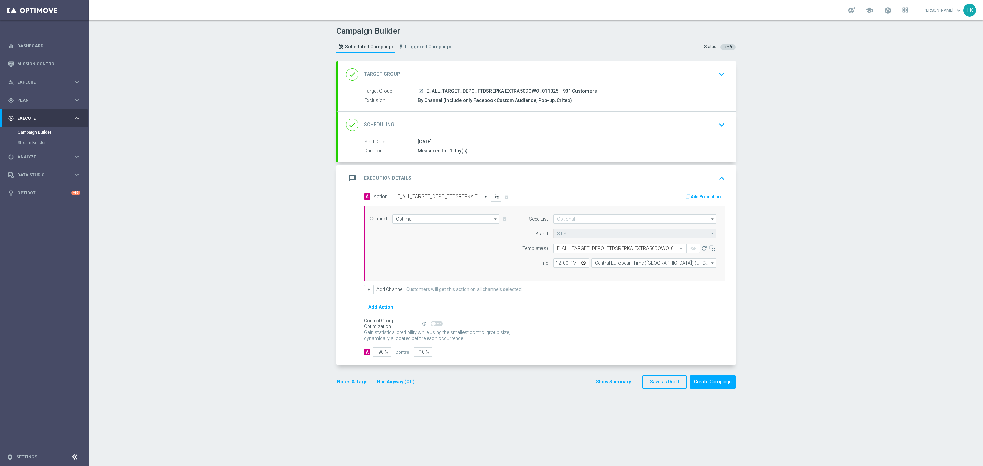
scroll to position [0, 0]
click at [556, 265] on input "12:00" at bounding box center [571, 263] width 36 height 10
click at [567, 220] on input at bounding box center [634, 219] width 163 height 10
click at [577, 252] on div "Brand design" at bounding box center [634, 255] width 163 height 10
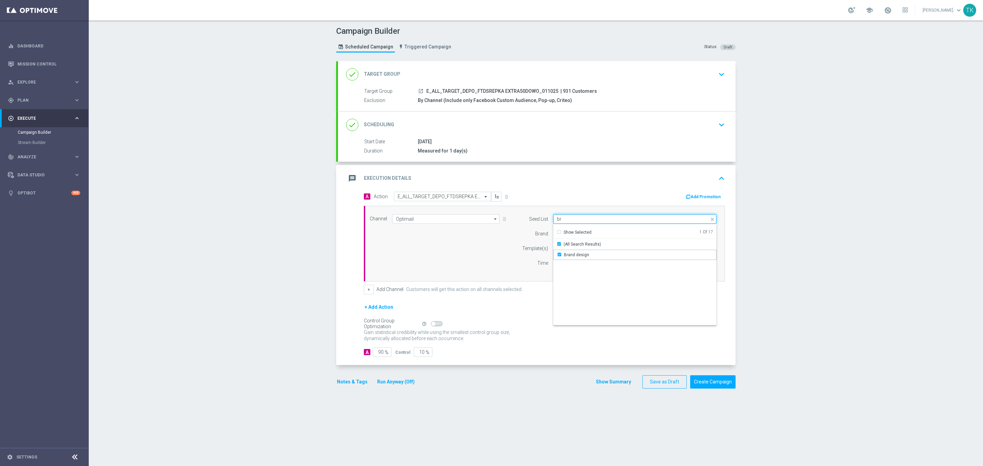
click at [566, 222] on input "br" at bounding box center [634, 219] width 163 height 10
click at [567, 255] on div "Reactivation" at bounding box center [576, 255] width 24 height 6
click at [516, 266] on div "Time" at bounding box center [530, 263] width 35 height 10
type input "Selected 2 of 17"
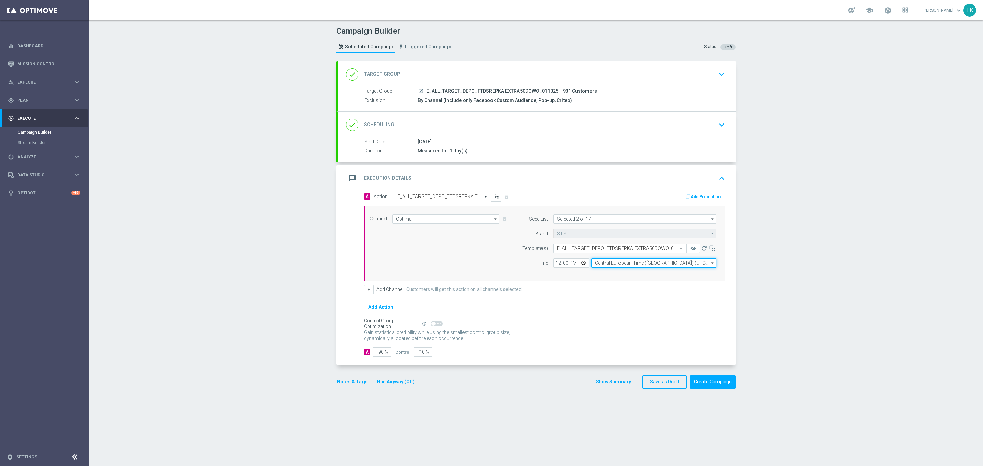
click at [617, 264] on input "Central European Time (Warsaw) (UTC +02:00)" at bounding box center [653, 263] width 125 height 10
click at [616, 276] on div "Central European Time (Warsaw) (UTC +02:00)" at bounding box center [651, 273] width 112 height 6
type input "Central European Time (Warsaw) (UTC +02:00)"
click at [554, 265] on input "12:00" at bounding box center [571, 263] width 36 height 10
type input "16:02"
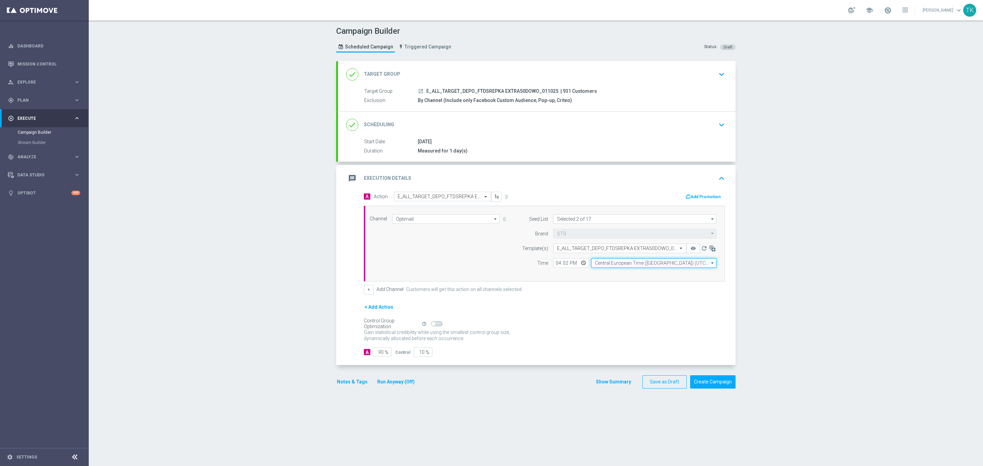
click at [601, 266] on input "Central European Time (Warsaw) (UTC +02:00)" at bounding box center [653, 263] width 125 height 10
click at [607, 273] on div "Central European Time (Warsaw) (UTC +02:00)" at bounding box center [650, 273] width 112 height 6
type input "Central European Time (Warsaw) (UTC +02:00)"
click at [369, 293] on button "+" at bounding box center [369, 290] width 10 height 10
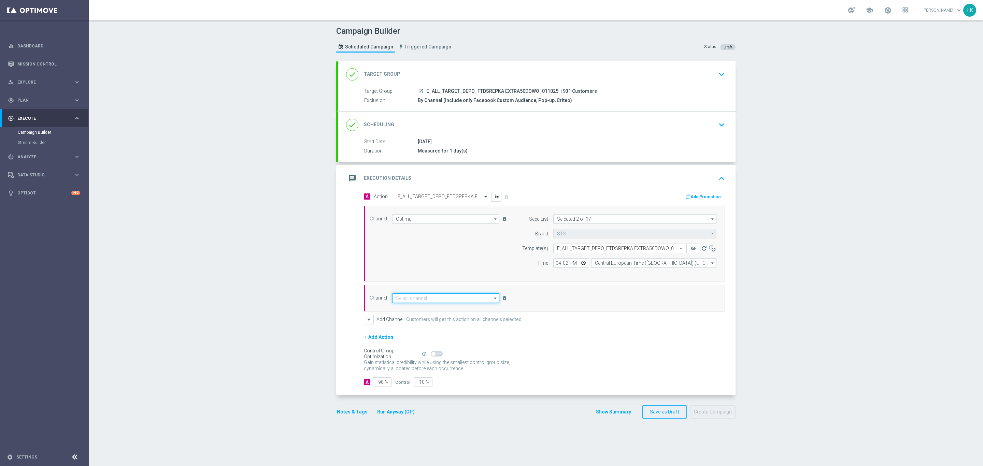
click at [396, 299] on input at bounding box center [445, 298] width 107 height 10
click at [401, 305] on div "SMS" at bounding box center [445, 308] width 107 height 10
type input "SMS"
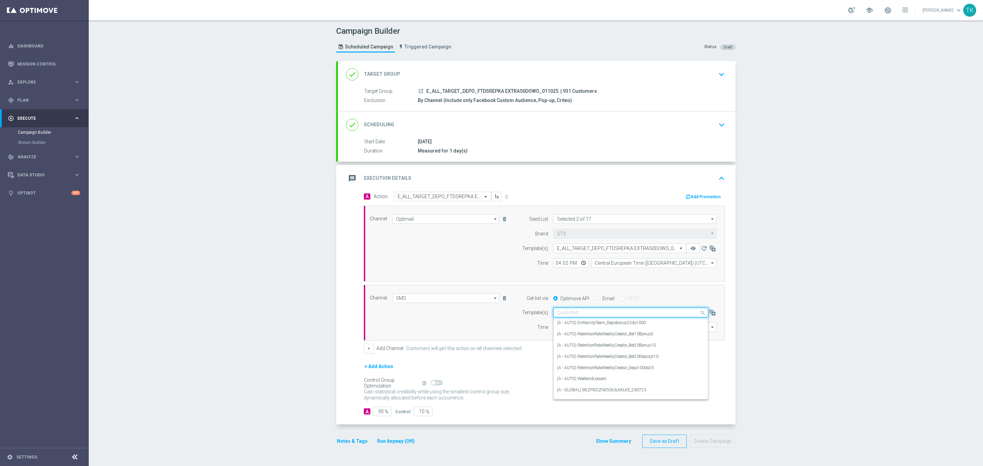
click at [557, 316] on input "text" at bounding box center [624, 313] width 134 height 6
paste input "E_ALL_TARGET_DEPO_FTDSREPKA EXTRA50DOWO_011025"
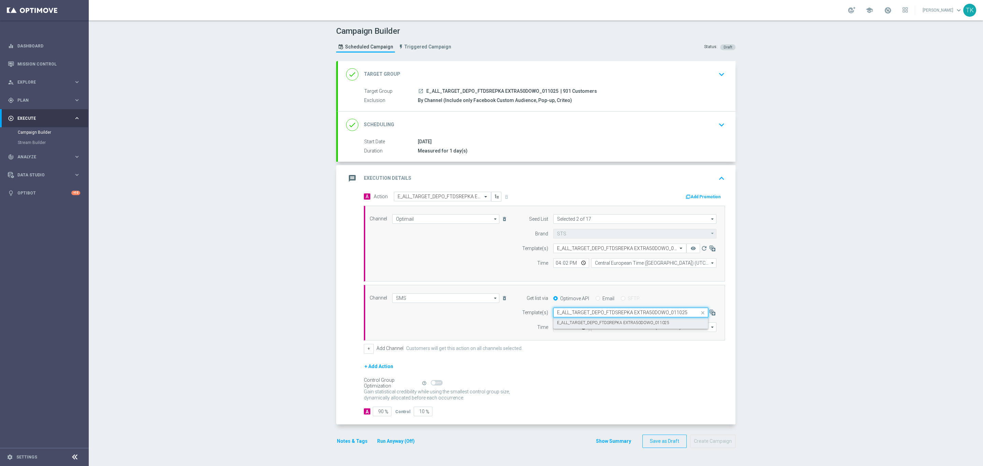
click at [561, 326] on label "E_ALL_TARGET_DEPO_FTDSREPKA EXTRA50DOWO_011025" at bounding box center [613, 323] width 112 height 6
type input "E_ALL_TARGET_DEPO_FTDSREPKA EXTRA50DOWO_011025"
click at [555, 329] on input "12:00" at bounding box center [571, 327] width 36 height 10
click at [556, 330] on input "19:02" at bounding box center [571, 327] width 36 height 10
type input "18:02"
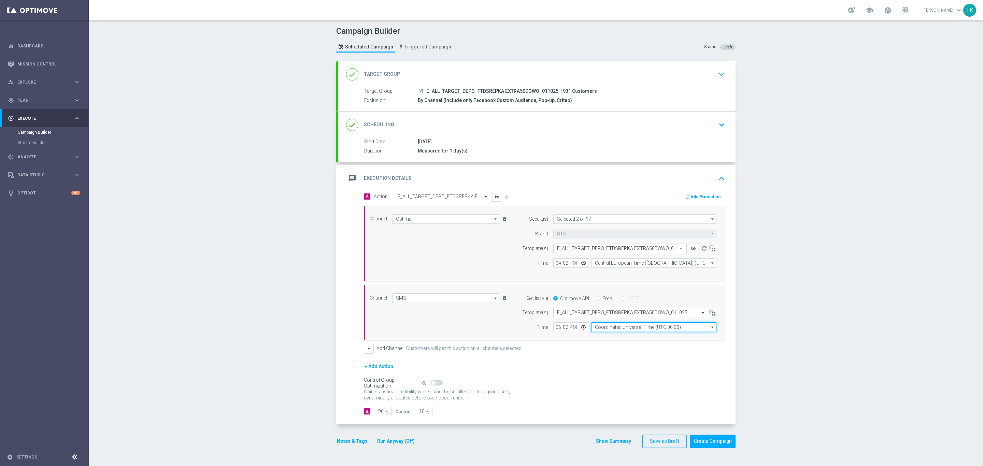
click at [613, 332] on input "Coordinated Universal Time (UTC 00:00)" at bounding box center [653, 327] width 125 height 10
click at [611, 338] on div "Central European Time (Warsaw) (UTC +02:00)" at bounding box center [650, 337] width 112 height 6
type input "Central European Time (Warsaw) (UTC +02:00)"
click at [614, 444] on button "Show Summary" at bounding box center [613, 441] width 36 height 8
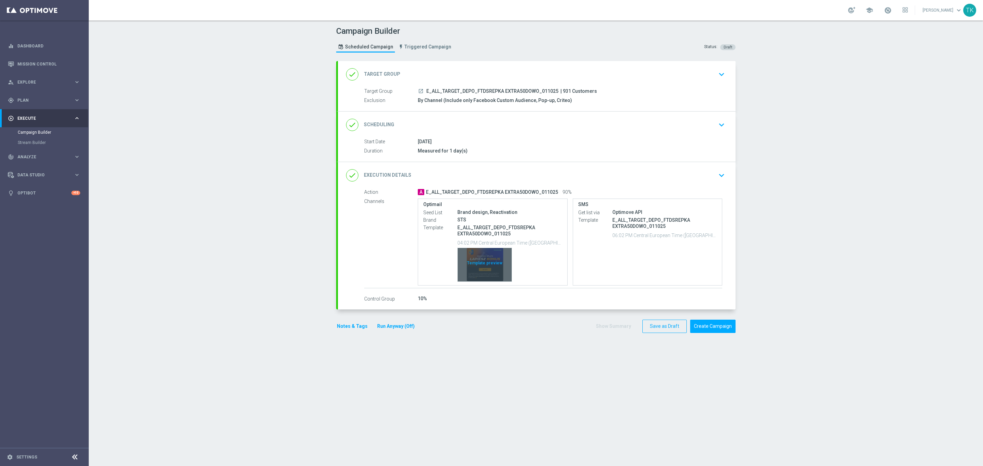
click at [480, 253] on div "Template preview" at bounding box center [485, 264] width 54 height 33
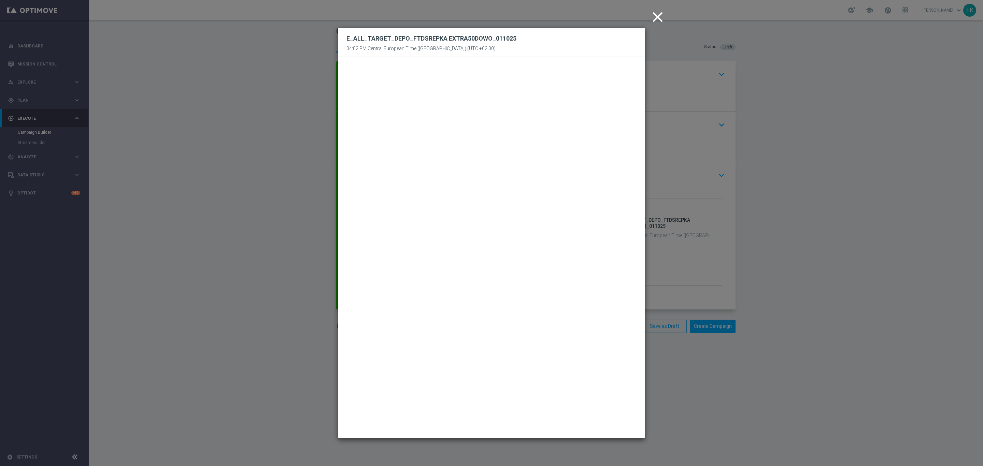
click at [658, 15] on icon "close" at bounding box center [657, 17] width 17 height 17
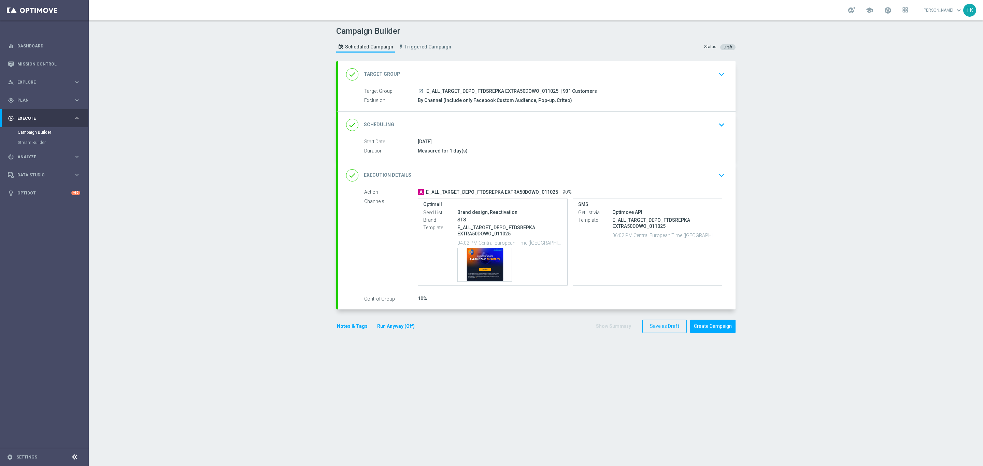
click at [577, 131] on div "done Scheduling keyboard_arrow_down" at bounding box center [536, 124] width 381 height 13
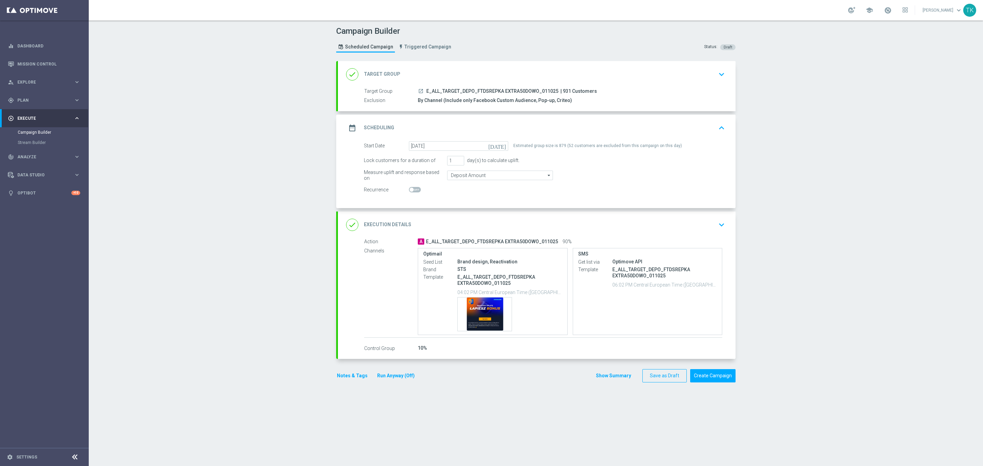
click at [578, 126] on div "date_range Scheduling keyboard_arrow_up" at bounding box center [536, 127] width 381 height 13
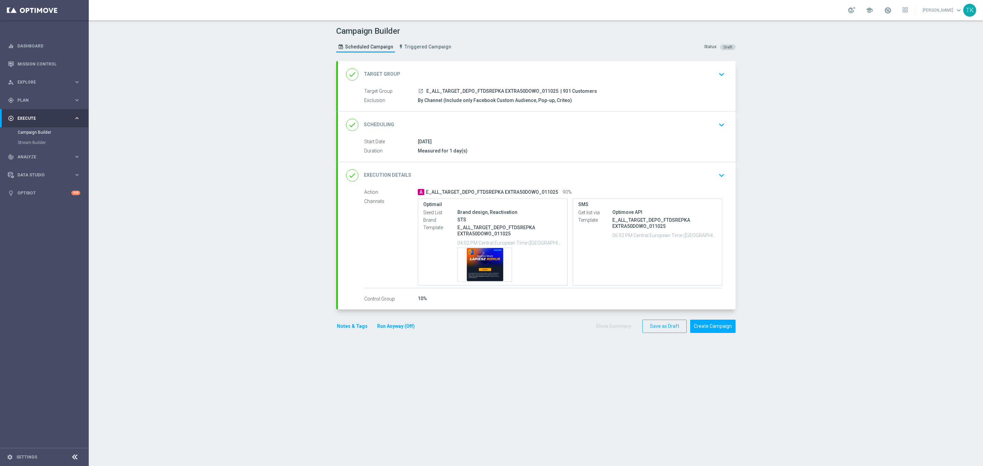
click at [341, 327] on button "Notes & Tags" at bounding box center [352, 326] width 32 height 9
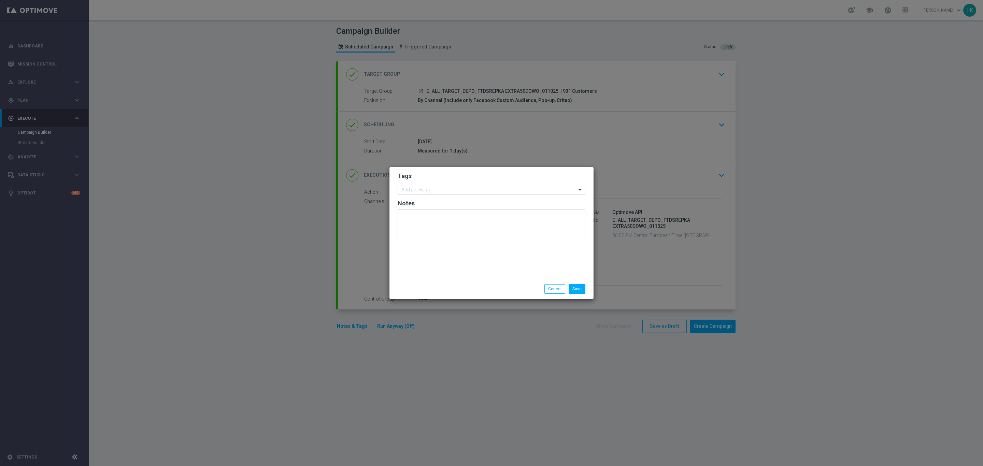
click at [404, 189] on input "text" at bounding box center [488, 190] width 175 height 6
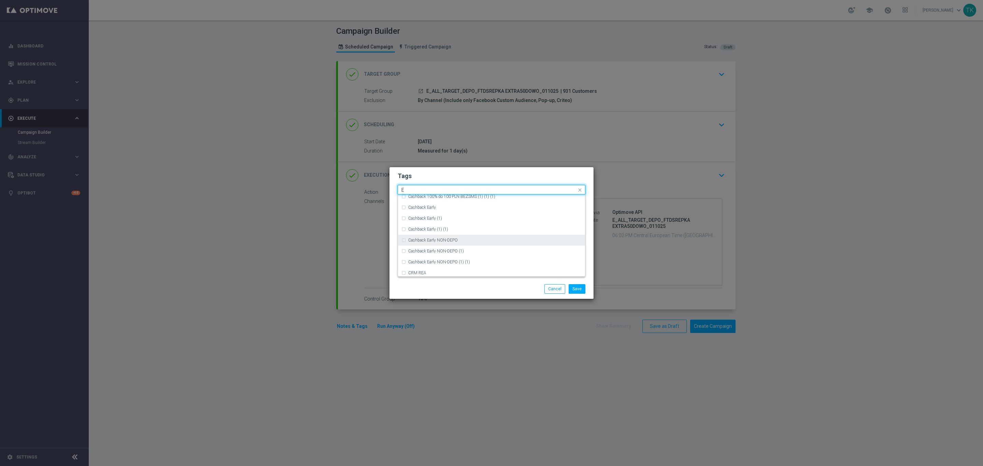
scroll to position [921, 0]
click at [421, 260] on div "E" at bounding box center [494, 261] width 173 height 4
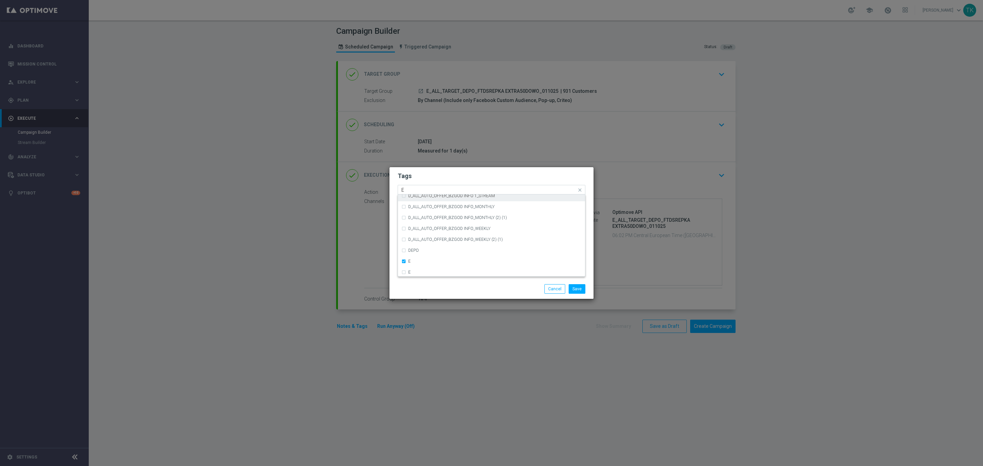
click at [407, 193] on div "E" at bounding box center [488, 190] width 176 height 7
click at [407, 186] on div "Quick find × E E" at bounding box center [487, 190] width 178 height 9
click at [405, 190] on input "E" at bounding box center [488, 190] width 175 height 6
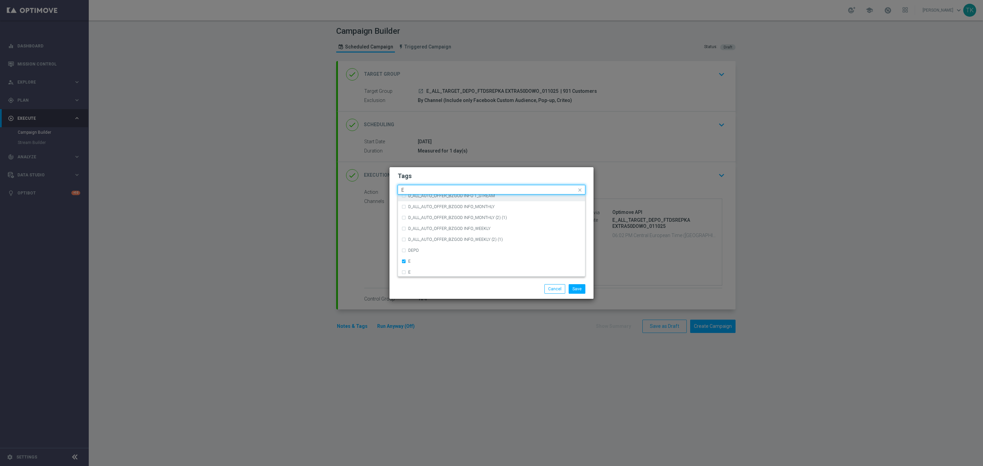
click at [405, 190] on input "E" at bounding box center [488, 190] width 175 height 6
click at [409, 197] on div "ALL" at bounding box center [491, 199] width 180 height 11
click at [409, 189] on input "ALL" at bounding box center [488, 190] width 175 height 6
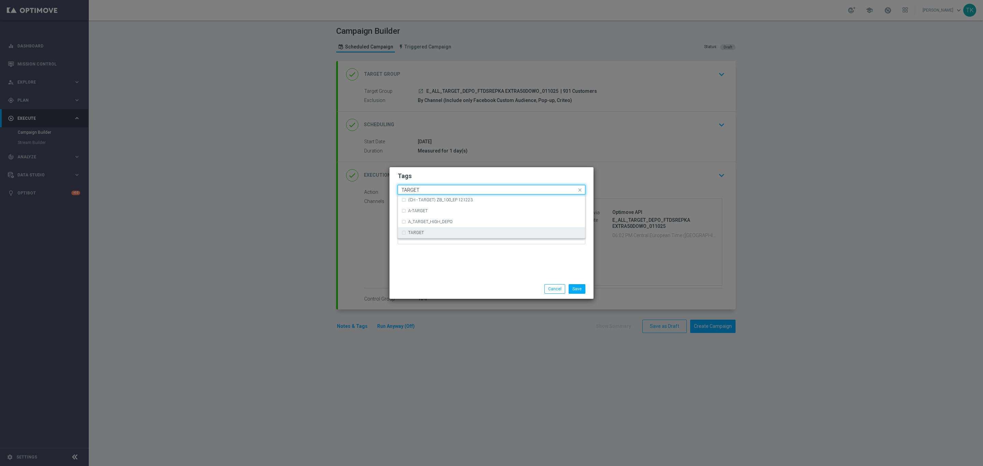
click at [417, 229] on div "TARGET" at bounding box center [491, 232] width 180 height 11
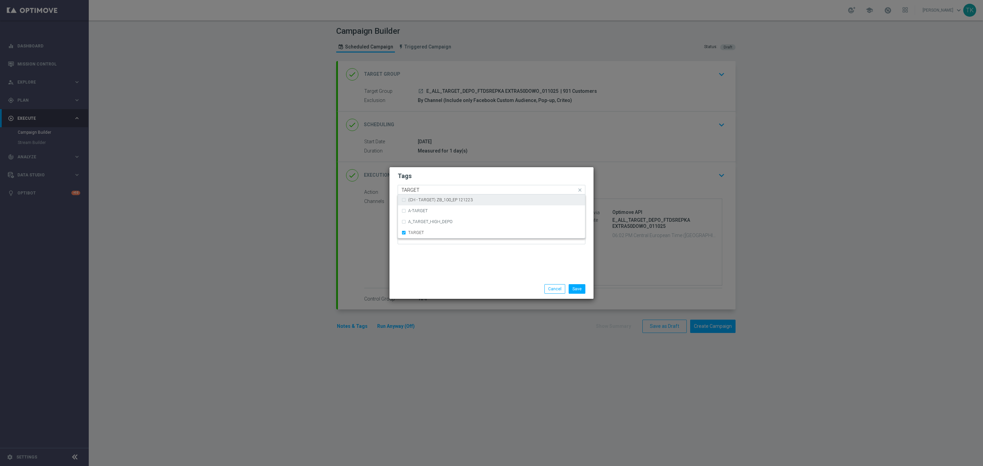
click at [415, 189] on input "TARGET" at bounding box center [488, 190] width 175 height 6
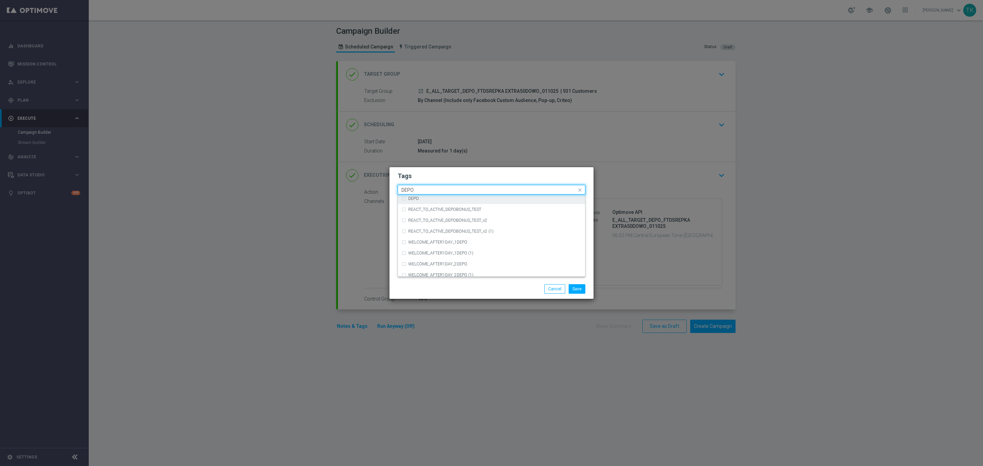
click at [415, 199] on label "DEPO" at bounding box center [413, 199] width 11 height 4
click at [413, 191] on input "DEPO" at bounding box center [488, 190] width 175 height 6
click at [425, 247] on div "WO" at bounding box center [494, 249] width 173 height 4
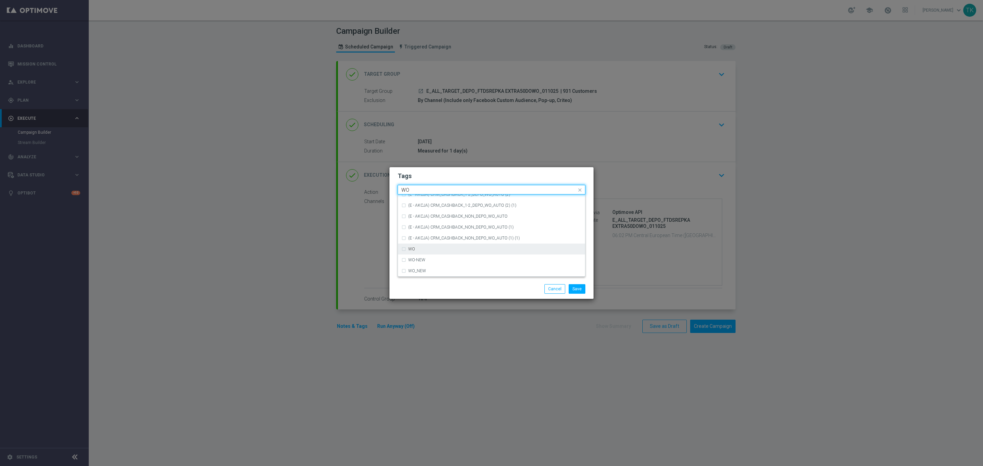
type input "WO"
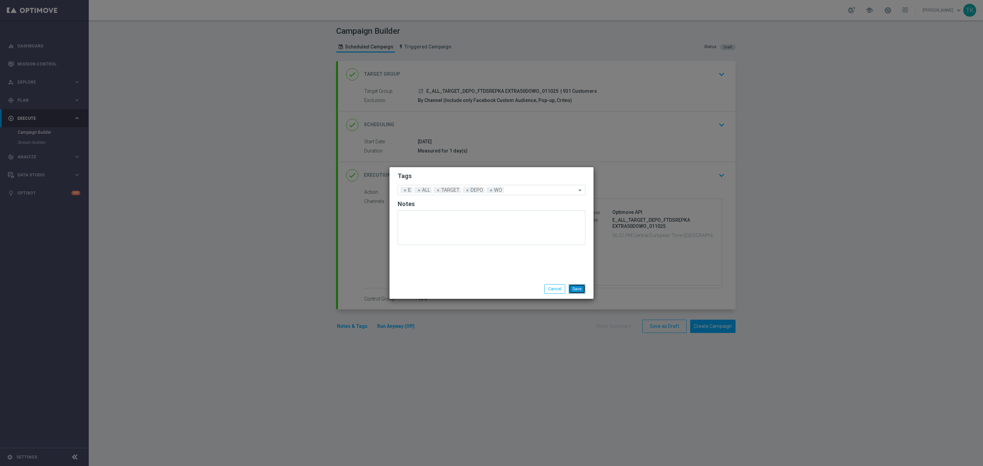
click at [581, 288] on button "Save" at bounding box center [576, 289] width 17 height 10
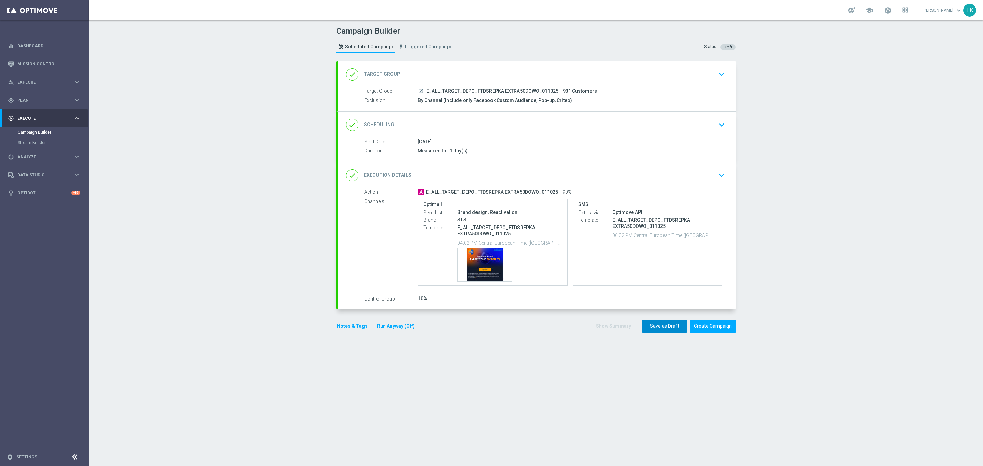
click at [659, 328] on button "Save as Draft" at bounding box center [664, 326] width 44 height 13
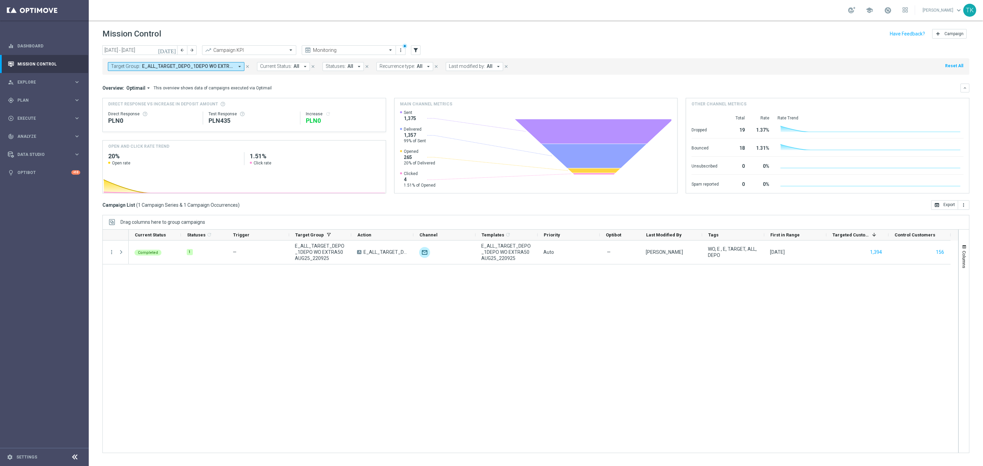
drag, startPoint x: 247, startPoint y: 68, endPoint x: 385, endPoint y: 31, distance: 143.1
click at [247, 68] on icon "close" at bounding box center [247, 66] width 5 height 5
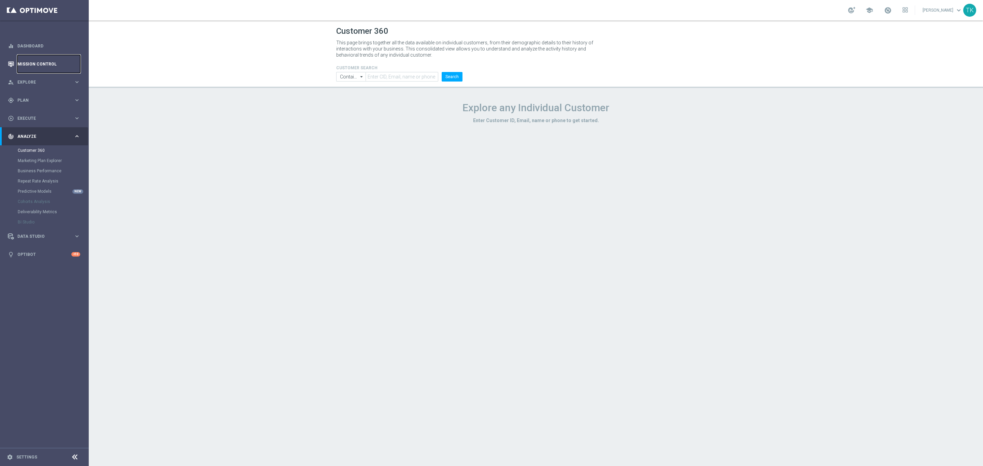
click at [36, 59] on link "Mission Control" at bounding box center [48, 64] width 63 height 18
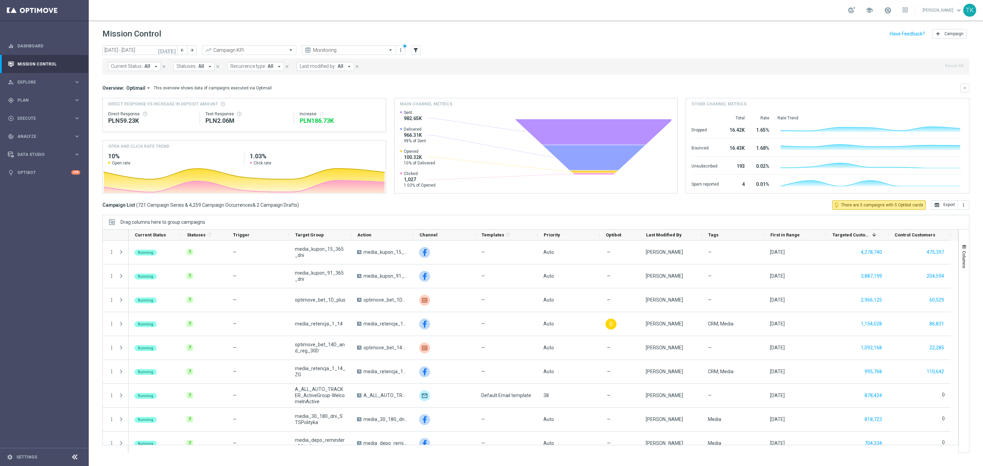
click at [124, 68] on span "Current Status:" at bounding box center [127, 66] width 32 height 6
click at [130, 81] on input "text" at bounding box center [142, 79] width 54 height 6
click at [413, 52] on icon "filter_alt" at bounding box center [416, 50] width 6 height 6
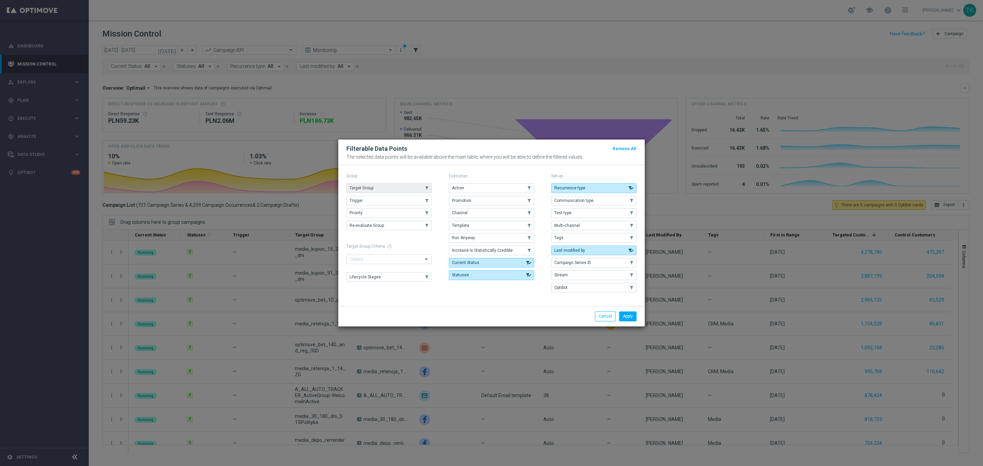
click at [367, 186] on span "Target Group" at bounding box center [361, 188] width 24 height 5
click at [631, 317] on button "Apply" at bounding box center [627, 317] width 17 height 10
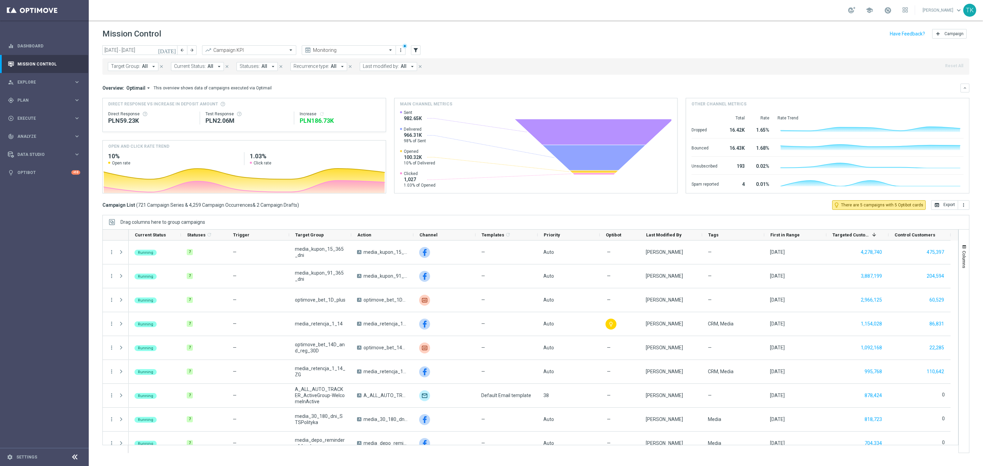
click at [135, 68] on span "Target Group:" at bounding box center [125, 66] width 29 height 6
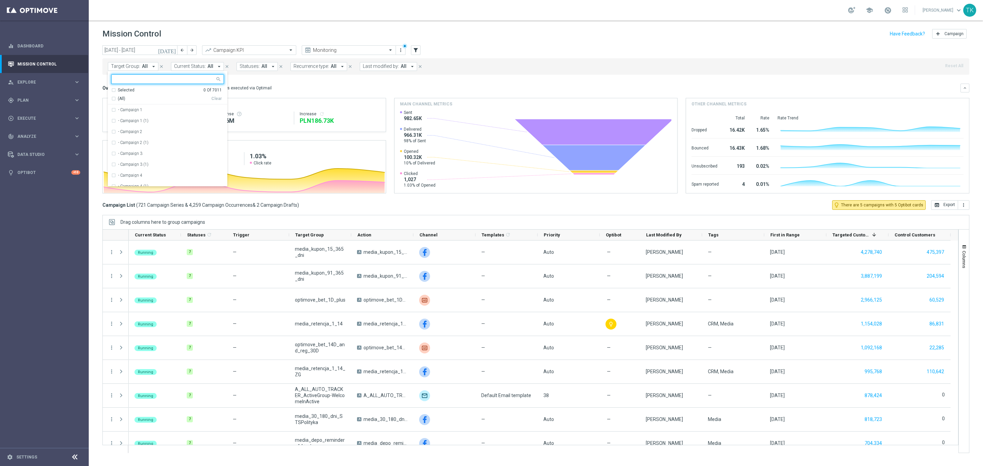
click at [125, 80] on input "text" at bounding box center [165, 79] width 100 height 6
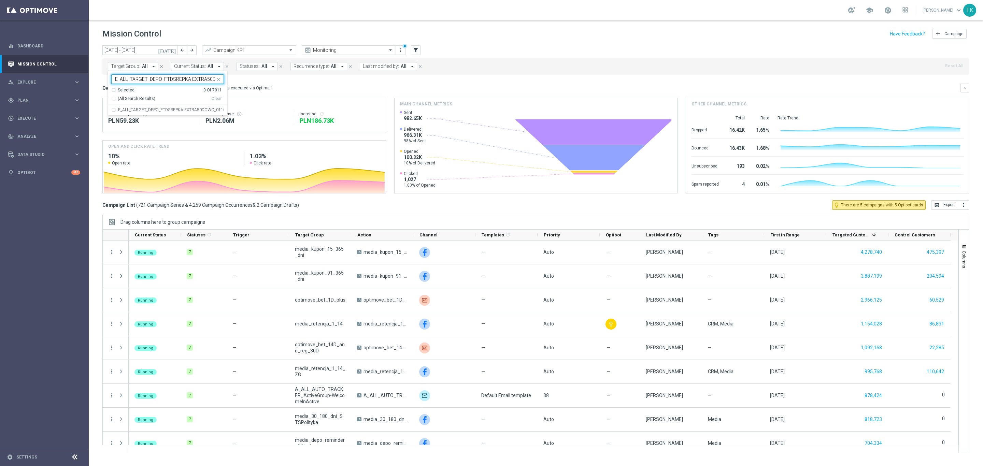
scroll to position [0, 28]
click at [157, 112] on label "E_ALL_TARGET_DEPO_FTDSREPKA EXTRA50DOWO_011025" at bounding box center [171, 110] width 106 height 4
type input "E_ALL_TARGET_DEPO_FTDSREPKA EXTRA50DOWO_011025"
click at [95, 88] on div "today 22 Sep 2025 - 28 Sep 2025 arrow_back arrow_forward Campaign KPI trending_…" at bounding box center [536, 252] width 894 height 415
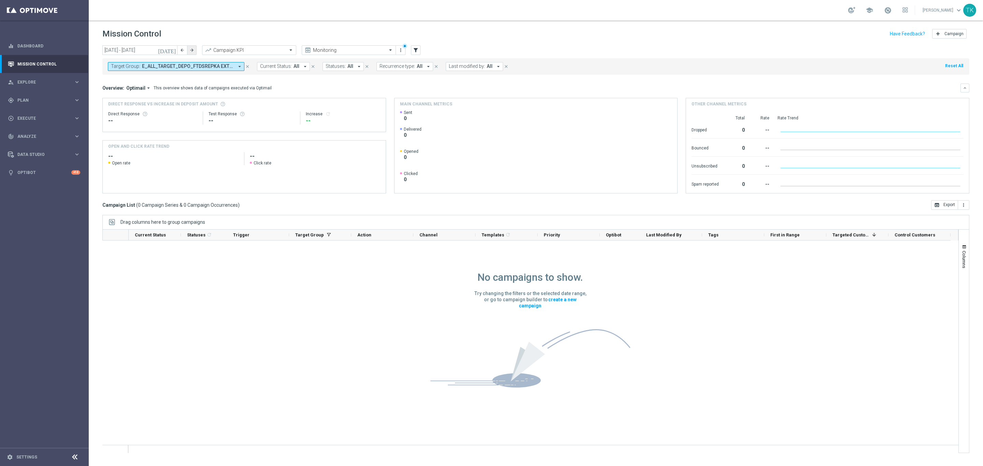
click at [190, 51] on icon "arrow_forward" at bounding box center [191, 50] width 5 height 5
type input "29 Sep 2025 - 05 Oct 2025"
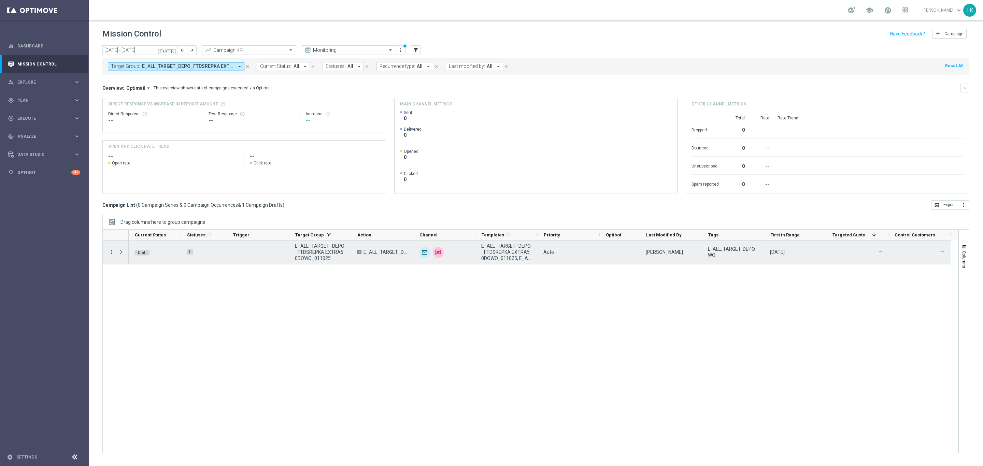
click at [113, 251] on icon "more_vert" at bounding box center [112, 252] width 6 height 6
click at [139, 282] on div "edit Edit" at bounding box center [153, 280] width 77 height 10
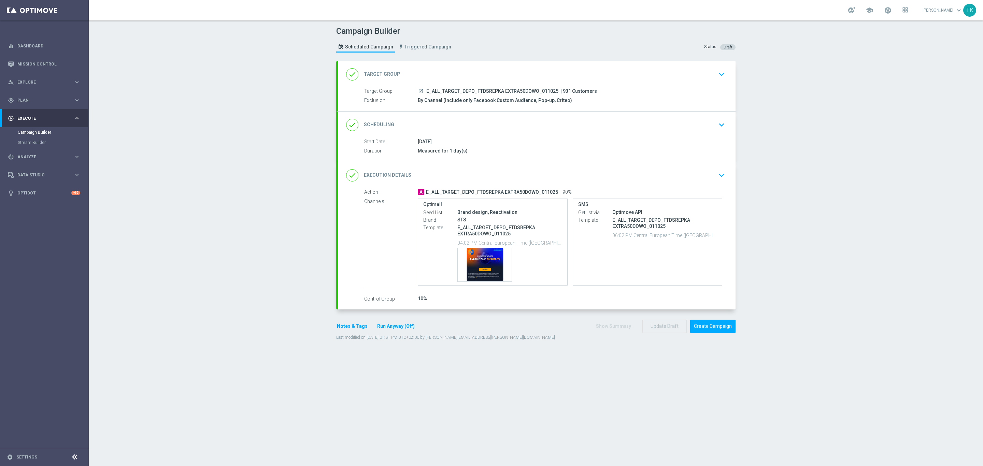
click at [605, 174] on div "done Execution Details keyboard_arrow_down" at bounding box center [536, 175] width 381 height 13
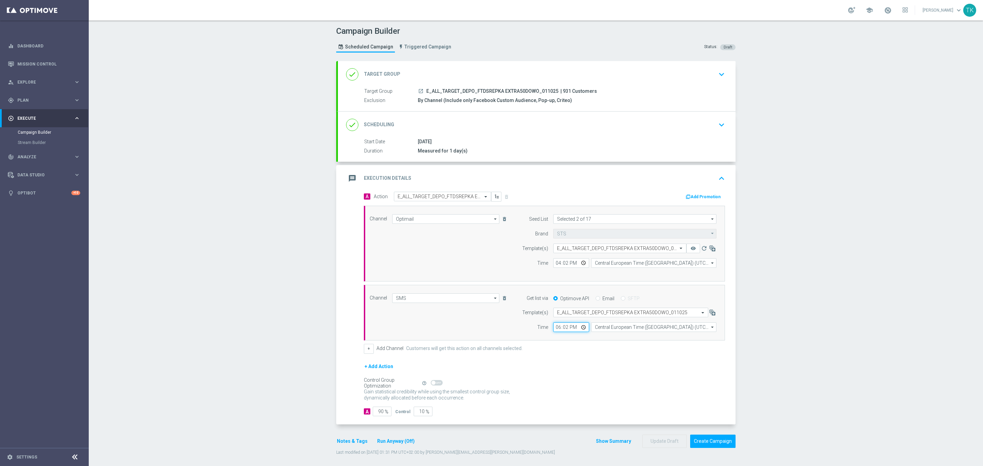
click at [555, 332] on input "18:02" at bounding box center [571, 327] width 36 height 10
click at [595, 379] on div "+ Add Action" at bounding box center [544, 370] width 361 height 17
click at [600, 445] on button "Show Summary" at bounding box center [613, 441] width 36 height 8
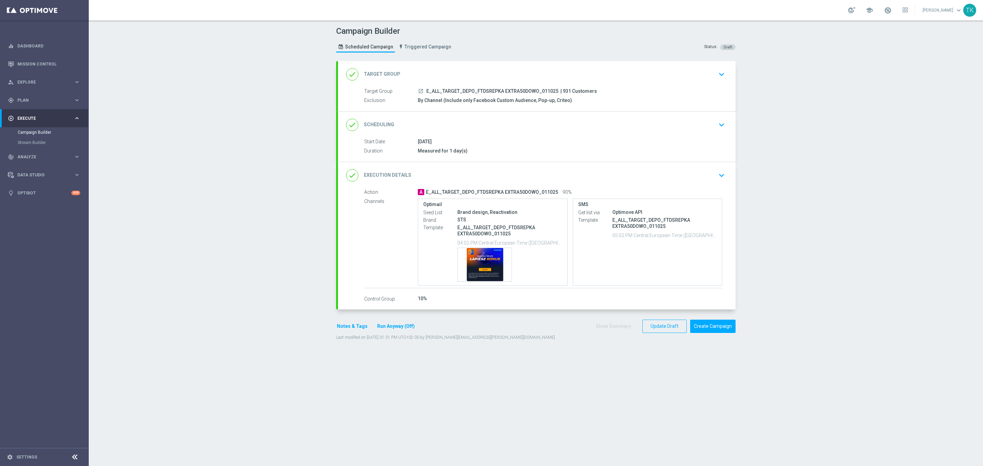
click at [500, 93] on span "E_ALL_TARGET_DEPO_FTDSREPKA EXTRA50DOWO_011025" at bounding box center [492, 91] width 132 height 6
copy div "E_ALL_TARGET_DEPO_FTDSREPKA EXTRA50DOWO_011025"
click at [534, 49] on div "Campaign Builder Scheduled Campaign Triggered Campaign Status: Draft" at bounding box center [535, 40] width 409 height 31
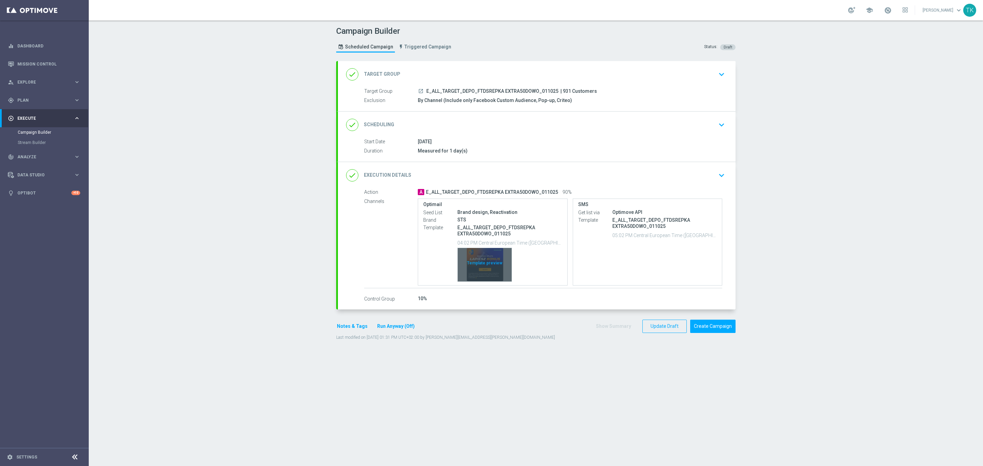
click at [484, 253] on div "Template preview" at bounding box center [485, 264] width 54 height 33
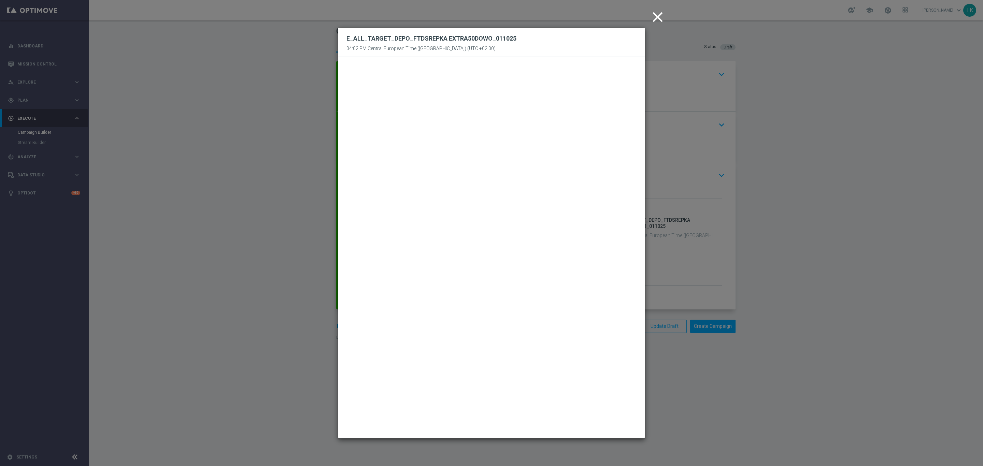
click at [659, 20] on icon "close" at bounding box center [657, 17] width 17 height 17
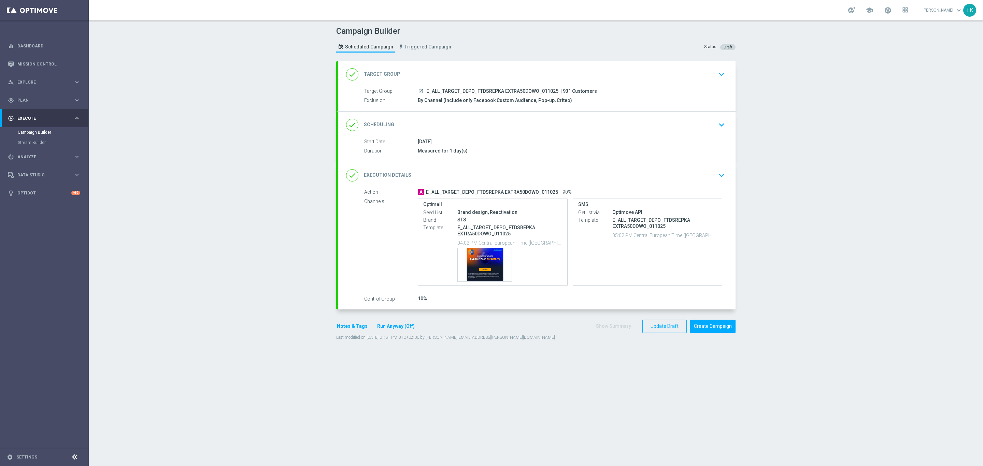
click at [642, 174] on div "done Execution Details keyboard_arrow_down" at bounding box center [536, 175] width 381 height 13
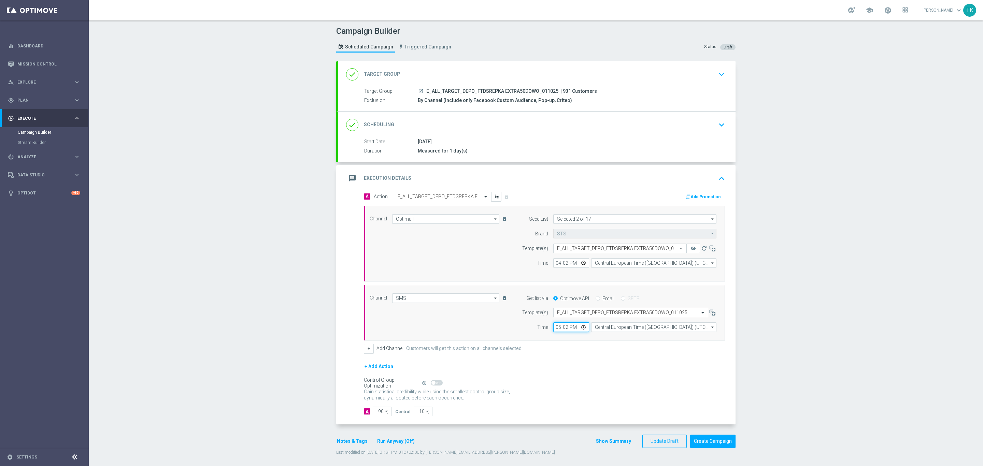
click at [556, 327] on input "17:02" at bounding box center [571, 327] width 36 height 10
click at [610, 178] on div "message Execution Details keyboard_arrow_up" at bounding box center [536, 178] width 381 height 13
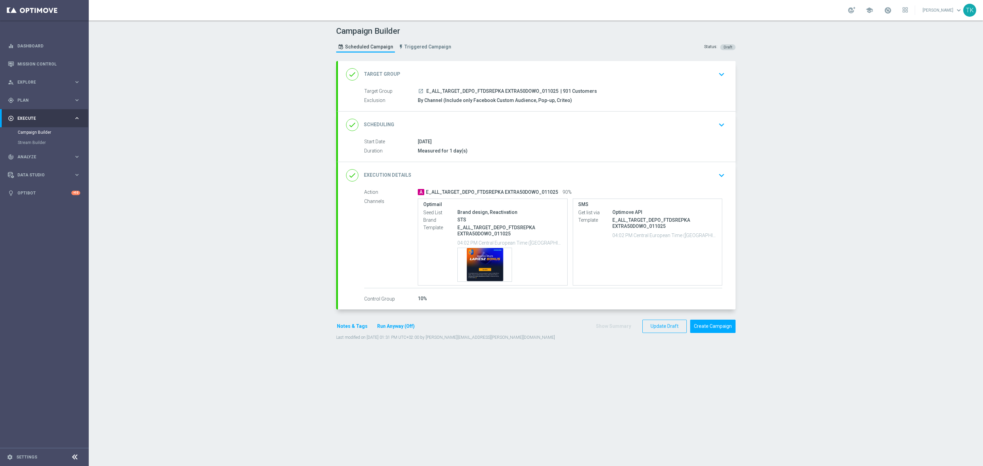
click at [617, 178] on div "done Execution Details keyboard_arrow_down" at bounding box center [536, 175] width 381 height 13
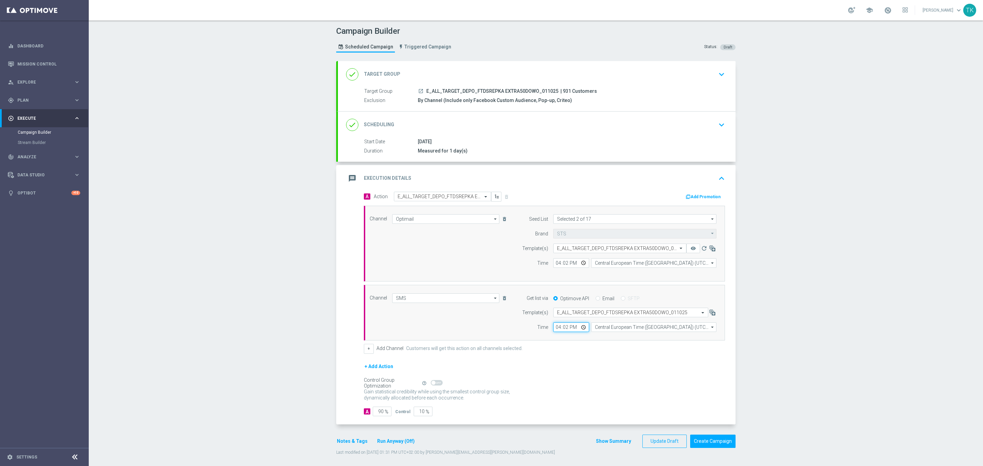
click at [553, 329] on input "16:02" at bounding box center [571, 327] width 36 height 10
type input "17:02"
click at [613, 182] on div "message Execution Details keyboard_arrow_up" at bounding box center [536, 178] width 381 height 13
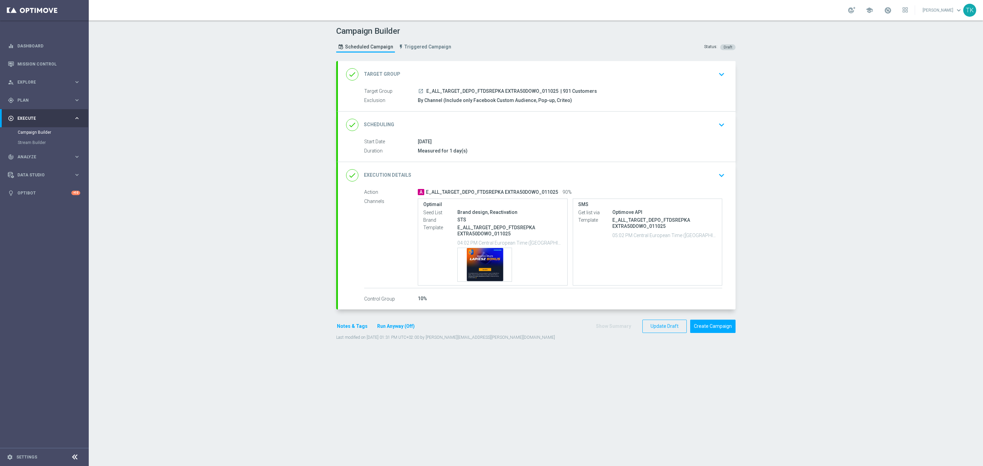
click at [348, 327] on button "Notes & Tags" at bounding box center [352, 326] width 32 height 9
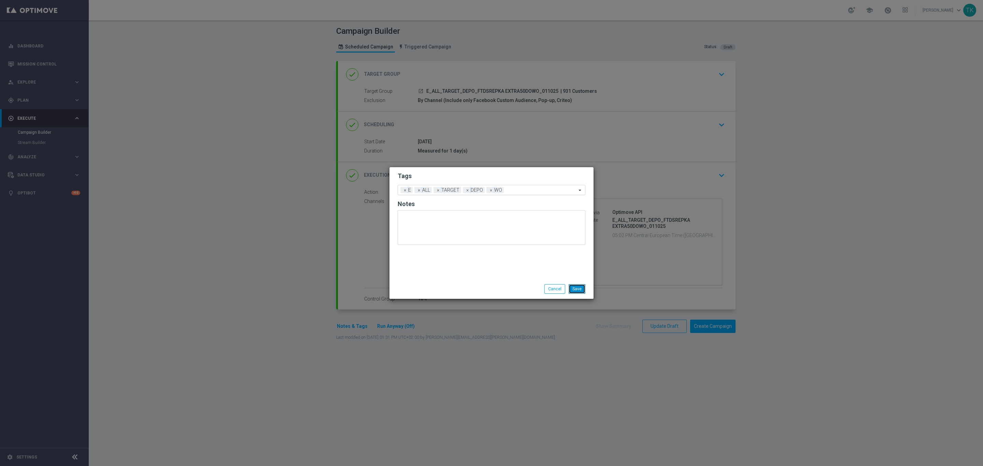
click at [575, 288] on button "Save" at bounding box center [576, 289] width 17 height 10
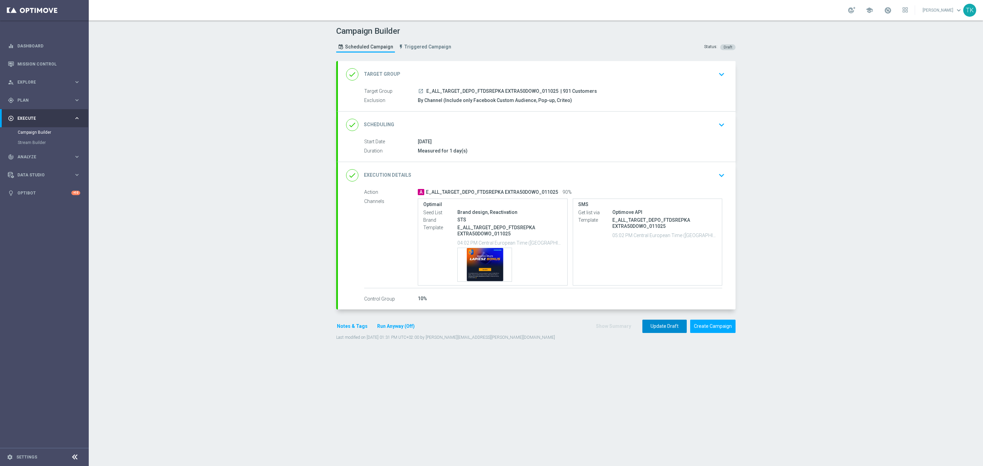
click at [652, 328] on button "Update Draft" at bounding box center [664, 326] width 44 height 13
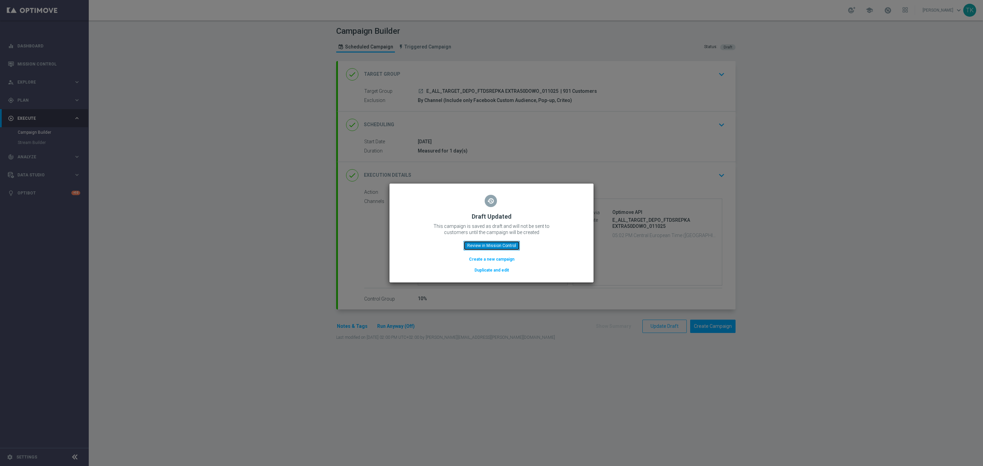
click at [491, 242] on button "Review in Mission Control" at bounding box center [491, 246] width 56 height 10
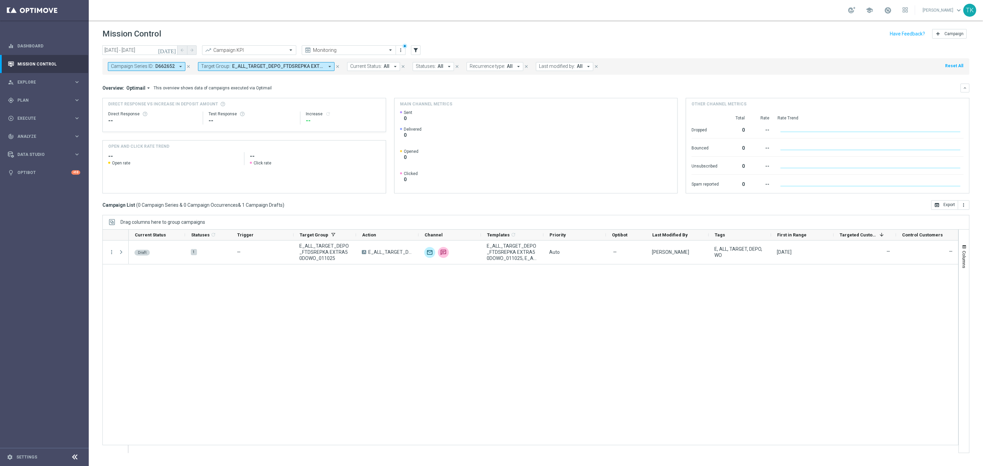
click at [187, 69] on button "close" at bounding box center [188, 67] width 6 height 8
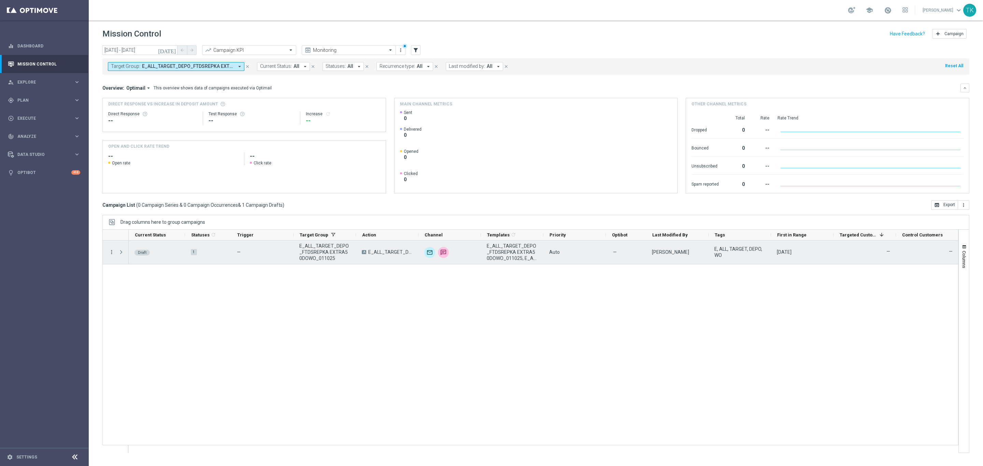
click at [111, 253] on icon "more_vert" at bounding box center [112, 252] width 6 height 6
click at [128, 279] on span "Edit" at bounding box center [129, 279] width 8 height 5
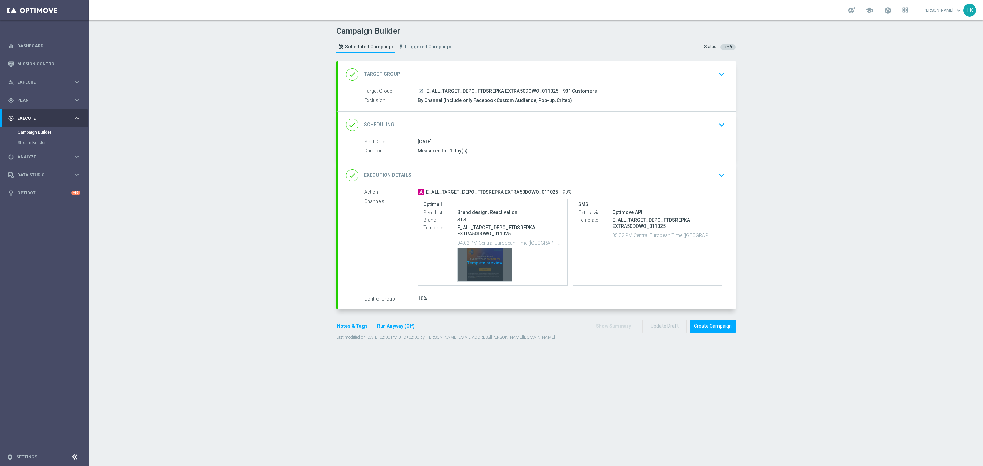
click at [479, 251] on div "Template preview" at bounding box center [485, 264] width 54 height 33
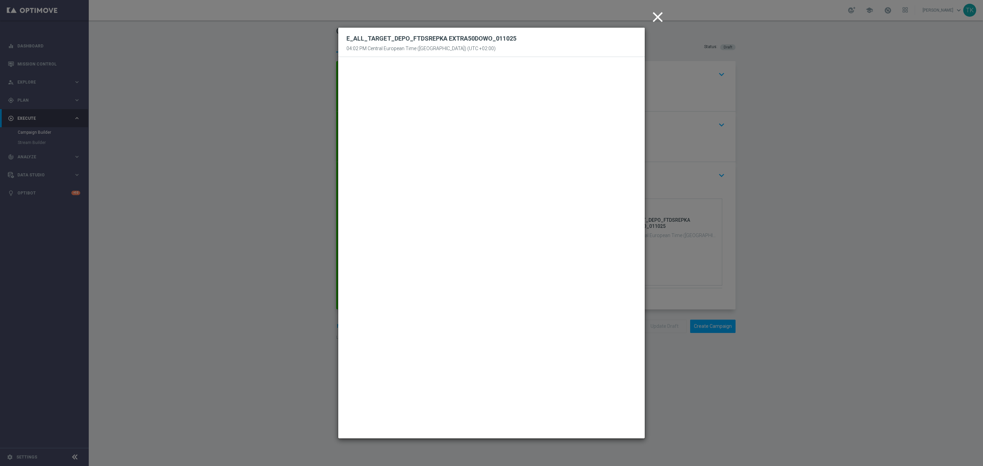
click at [659, 16] on icon "close" at bounding box center [657, 17] width 17 height 17
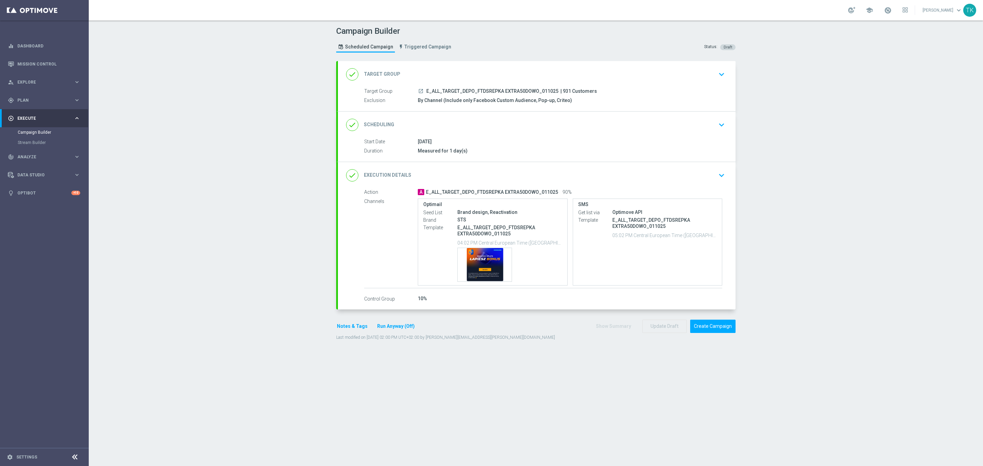
click at [474, 91] on span "E_ALL_TARGET_DEPO_FTDSREPKA EXTRA50DOWO_011025" at bounding box center [492, 91] width 132 height 6
copy div "E_ALL_TARGET_DEPO_FTDSREPKA EXTRA50DOWO_011025"
click at [529, 46] on div "Campaign Builder Scheduled Campaign Triggered Campaign Status: Draft" at bounding box center [535, 40] width 409 height 31
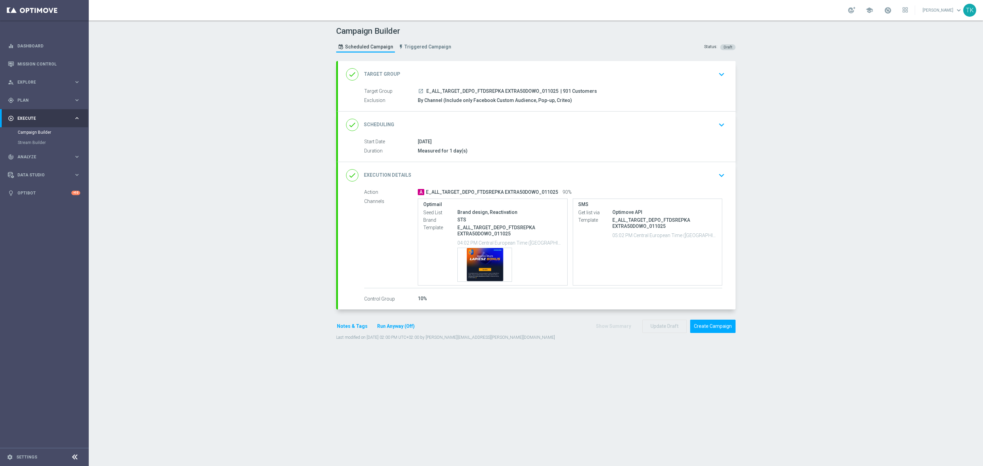
click at [601, 128] on div "done Scheduling keyboard_arrow_down" at bounding box center [536, 124] width 381 height 13
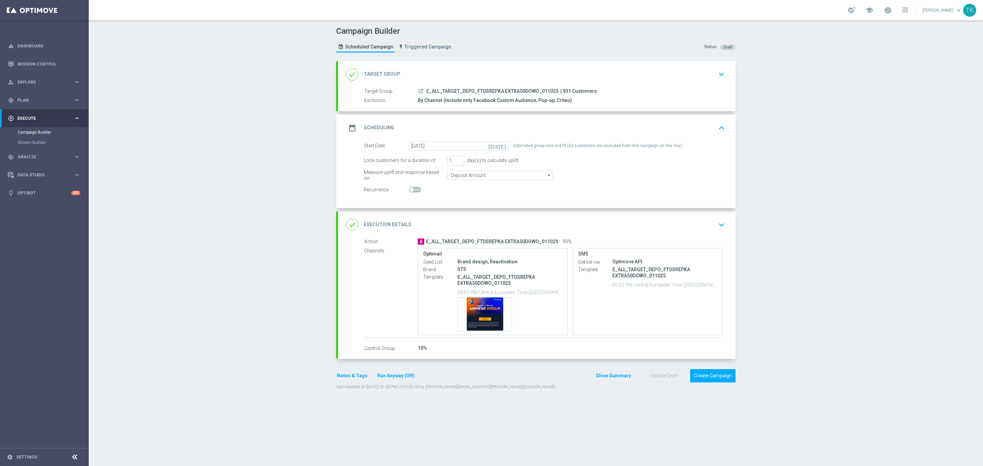
click at [592, 125] on div "date_range Scheduling keyboard_arrow_up" at bounding box center [536, 127] width 381 height 13
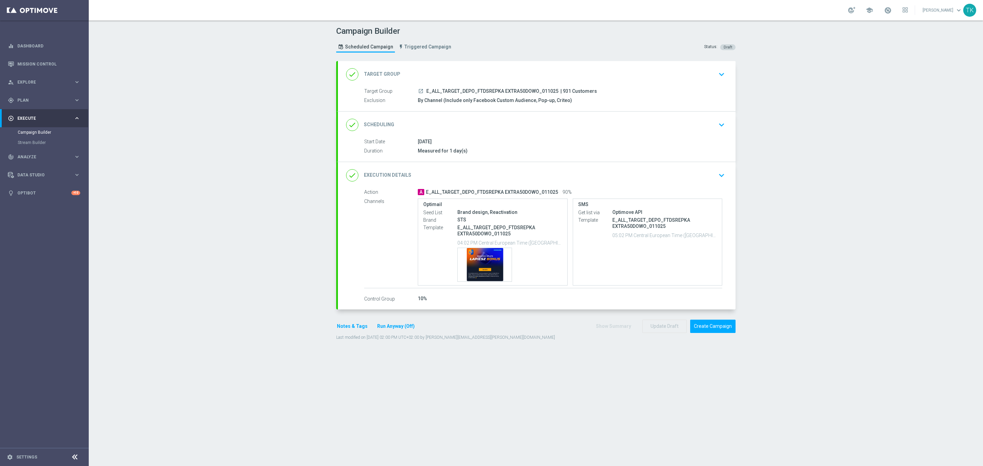
click at [345, 327] on button "Notes & Tags" at bounding box center [352, 326] width 32 height 9
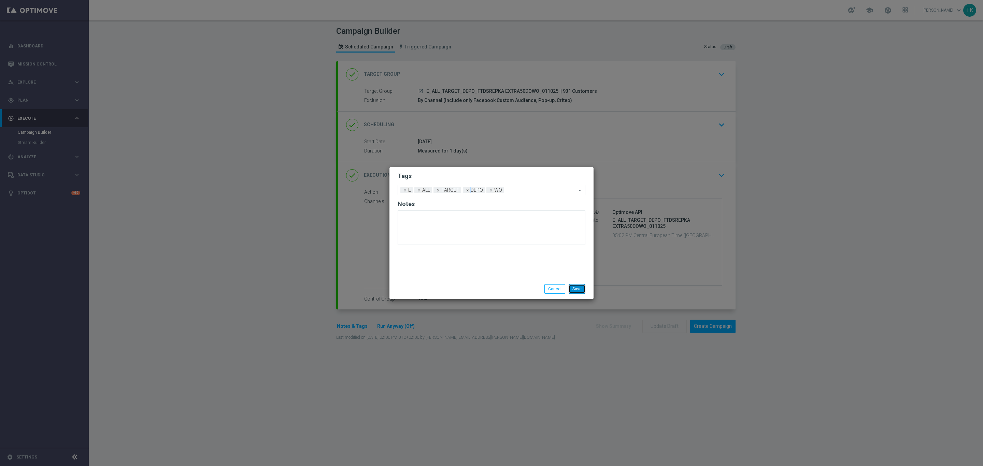
click at [579, 288] on button "Save" at bounding box center [576, 289] width 17 height 10
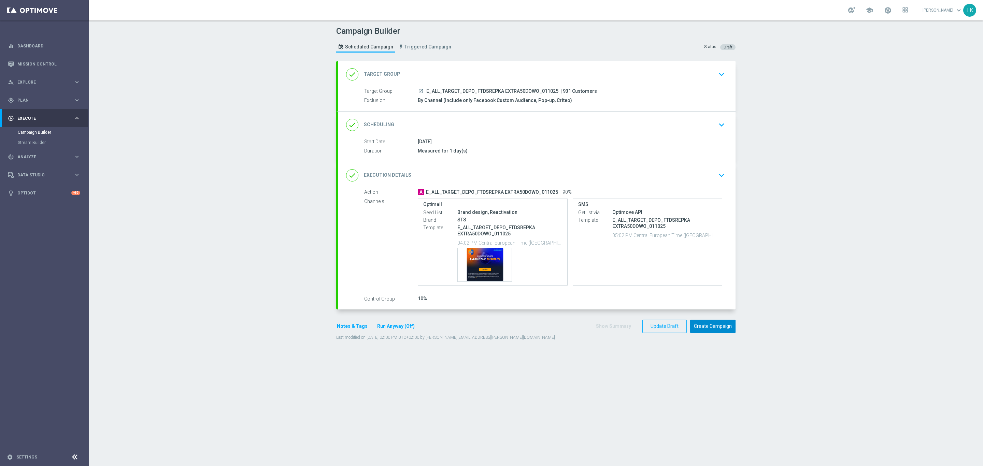
click at [707, 322] on button "Create Campaign" at bounding box center [712, 326] width 45 height 13
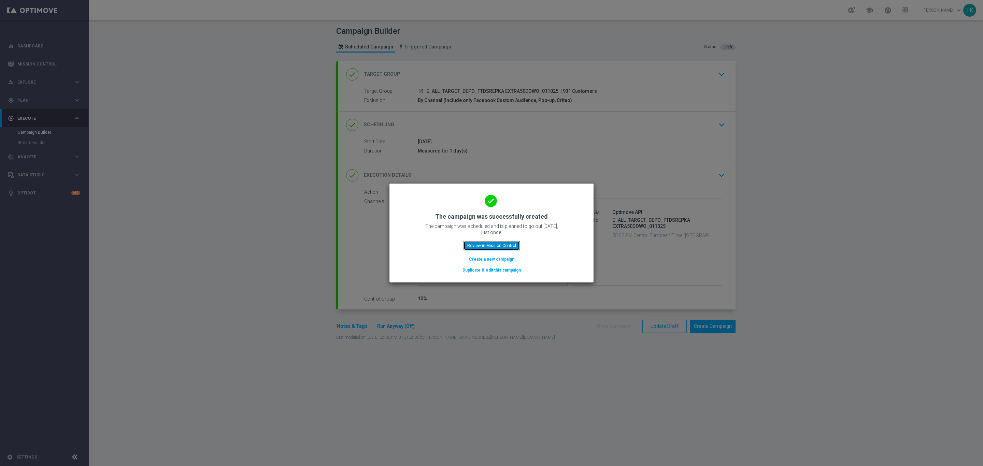
click at [474, 247] on button "Review in Mission Control" at bounding box center [491, 246] width 56 height 10
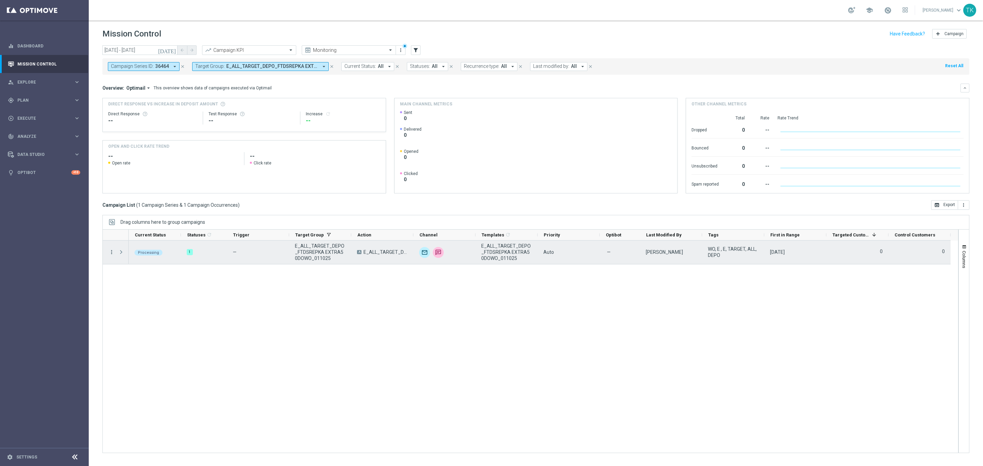
drag, startPoint x: 433, startPoint y: 0, endPoint x: 112, endPoint y: 253, distance: 409.0
click at [112, 253] on icon "more_vert" at bounding box center [112, 252] width 6 height 6
click at [134, 256] on span "Campaign Details" at bounding box center [142, 257] width 34 height 5
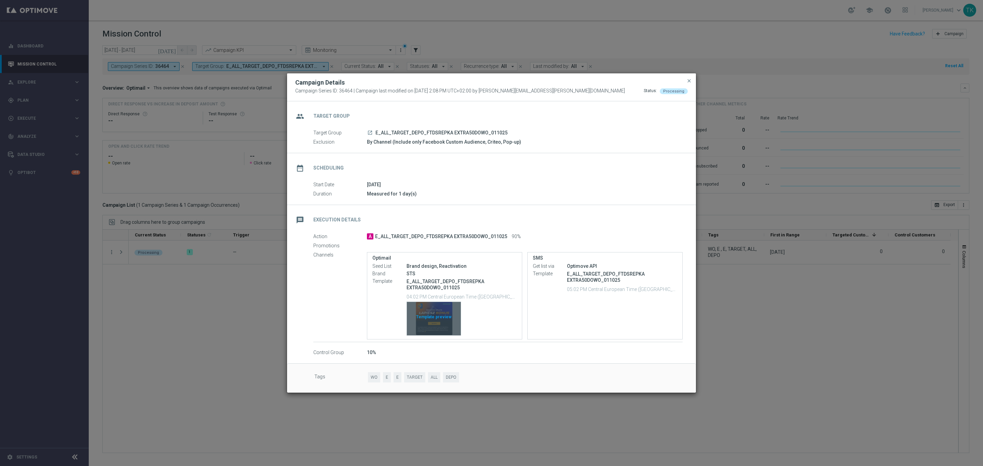
click at [444, 307] on div "Template preview" at bounding box center [434, 318] width 54 height 33
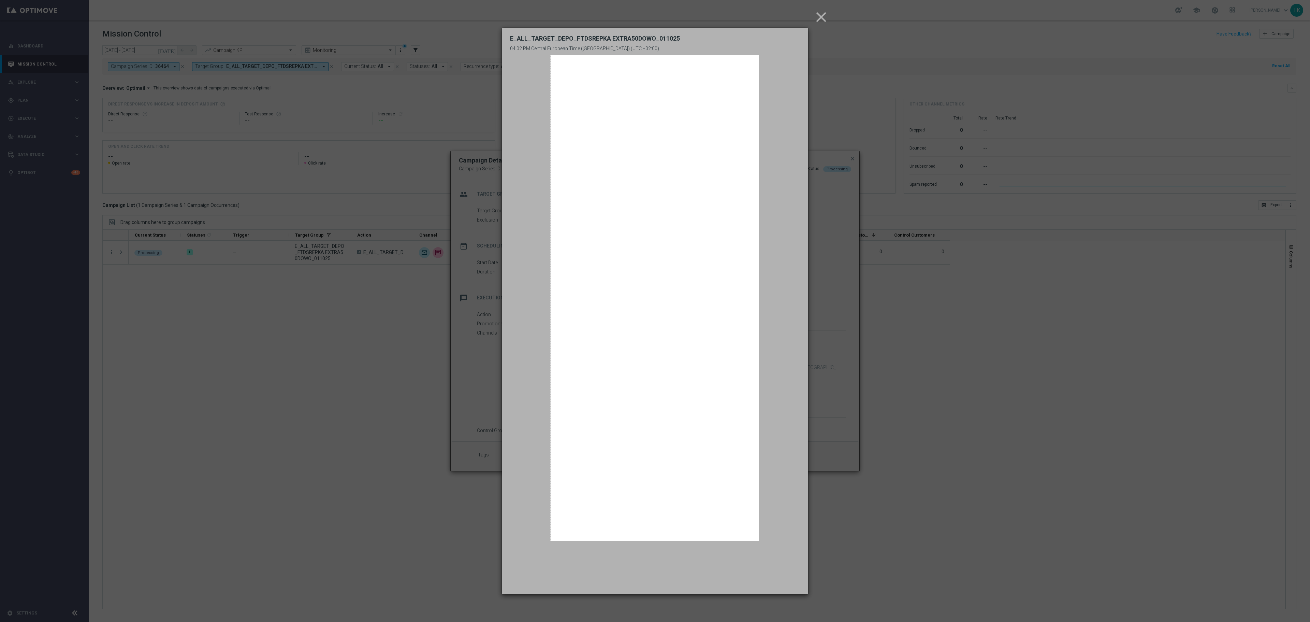
drag, startPoint x: 551, startPoint y: 55, endPoint x: 759, endPoint y: 541, distance: 528.0
click at [759, 466] on div "610 X 1422" at bounding box center [655, 311] width 1310 height 622
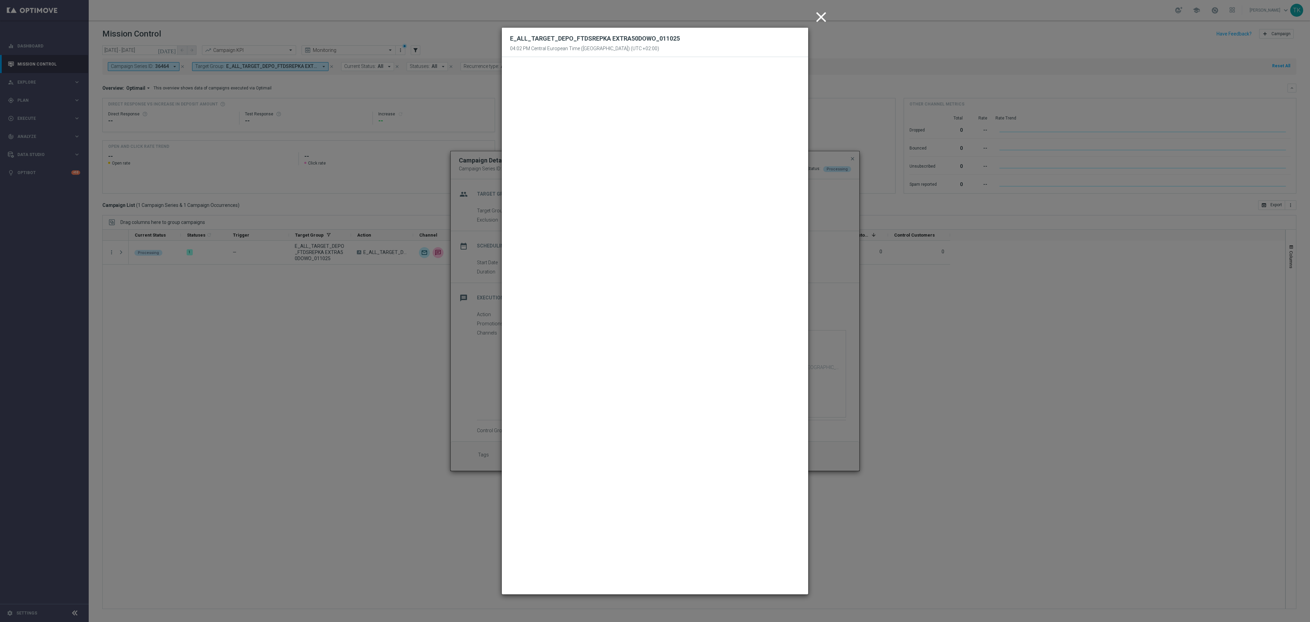
click at [824, 15] on icon "close" at bounding box center [821, 17] width 17 height 17
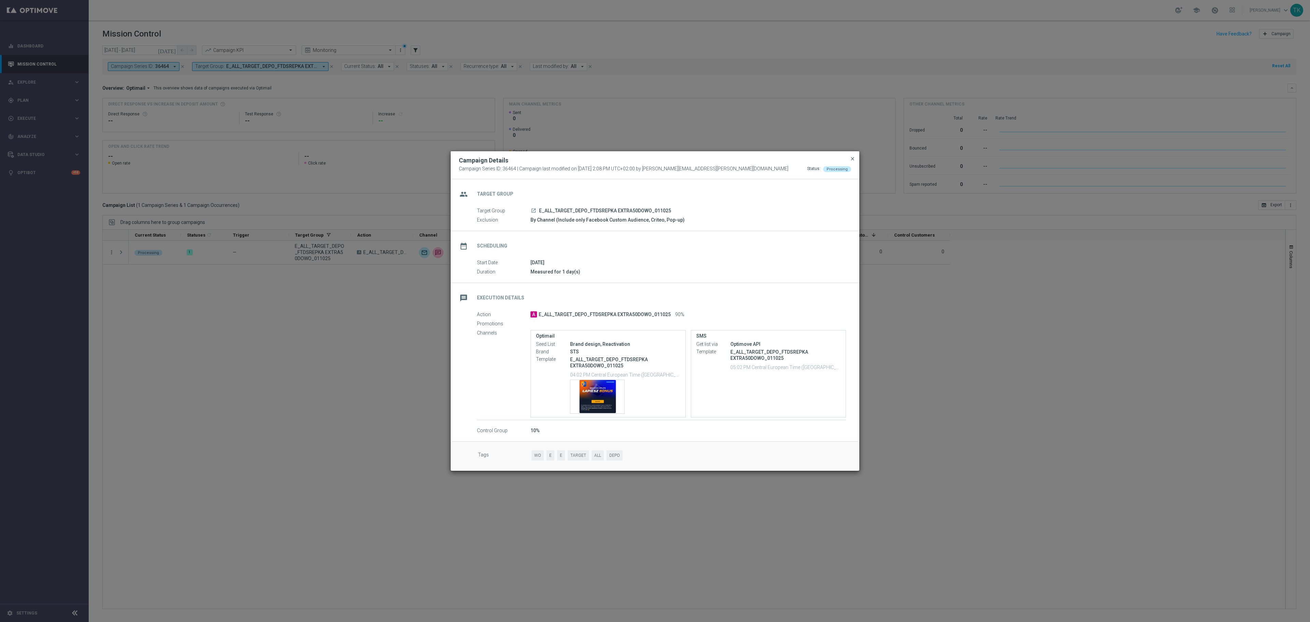
click at [851, 156] on span "close" at bounding box center [852, 158] width 5 height 5
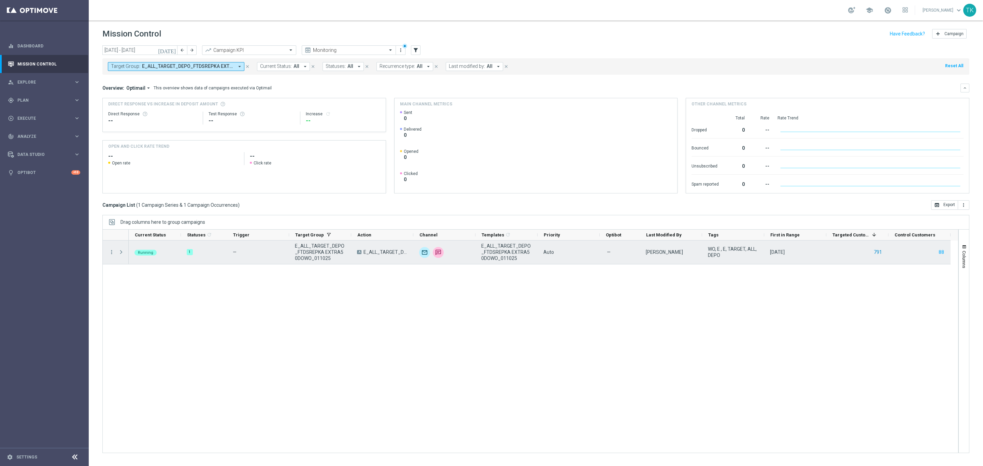
click at [878, 255] on button "791" at bounding box center [878, 252] width 10 height 9
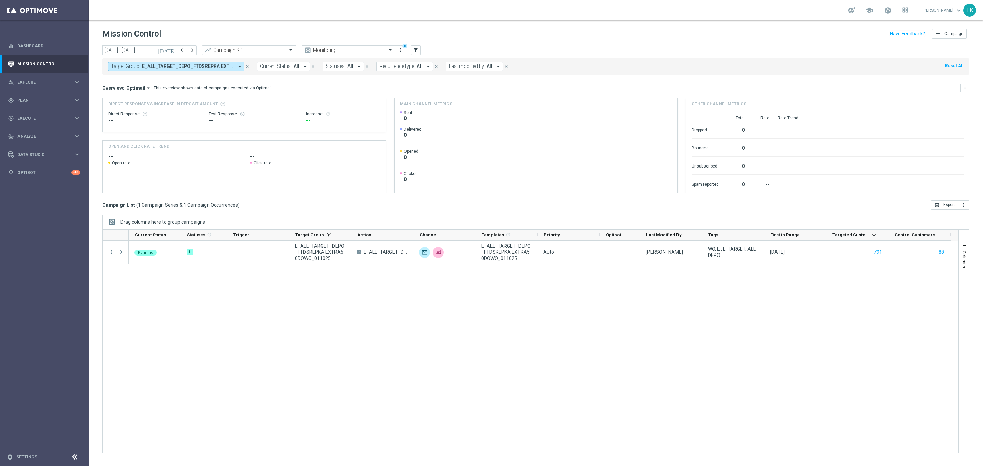
click at [213, 67] on span "E_ALL_TARGET_DEPO_FTDSREPKA EXTRA50DOWO_011025" at bounding box center [188, 66] width 92 height 6
click at [216, 101] on div "(All) Clear" at bounding box center [166, 97] width 111 height 9
click at [0, 0] on div "Clear" at bounding box center [0, 0] width 0 height 0
click at [521, 81] on mini-dashboard "Overview: Optimail arrow_drop_down This overview shows data of campaigns execut…" at bounding box center [535, 138] width 867 height 126
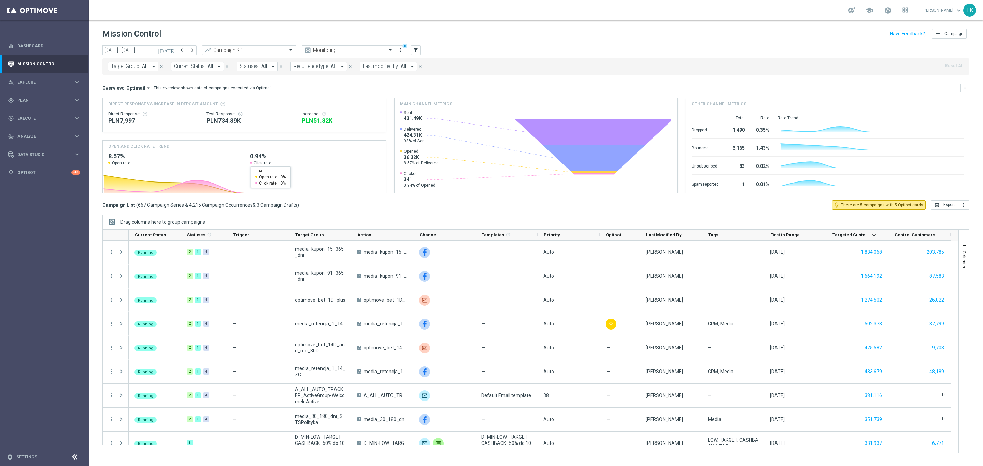
drag, startPoint x: 129, startPoint y: 68, endPoint x: 126, endPoint y: 70, distance: 3.7
click at [129, 68] on span "Target Group:" at bounding box center [125, 66] width 29 height 6
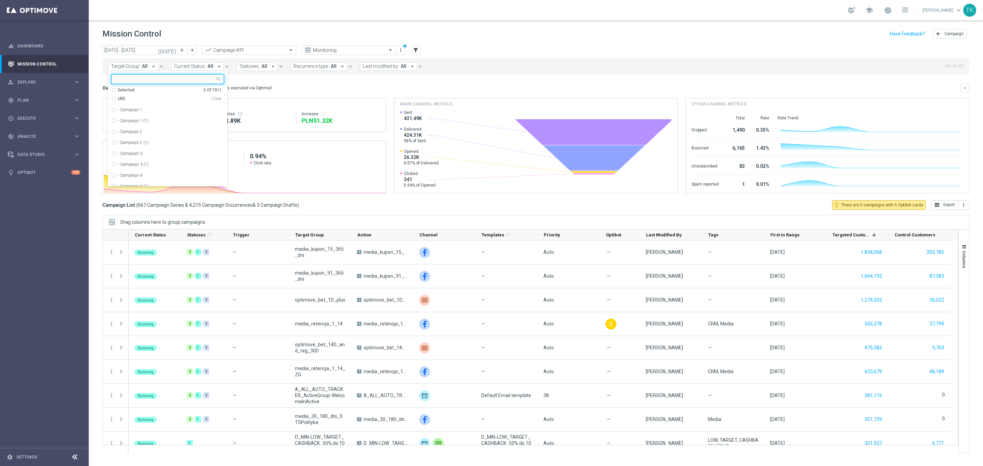
click at [124, 78] on input "text" at bounding box center [165, 79] width 100 height 6
click at [166, 76] on div at bounding box center [163, 79] width 103 height 9
paste input "E_ALL_TARGET_DEPO_FTDSREPKA EXTRA50DOWO_011025"
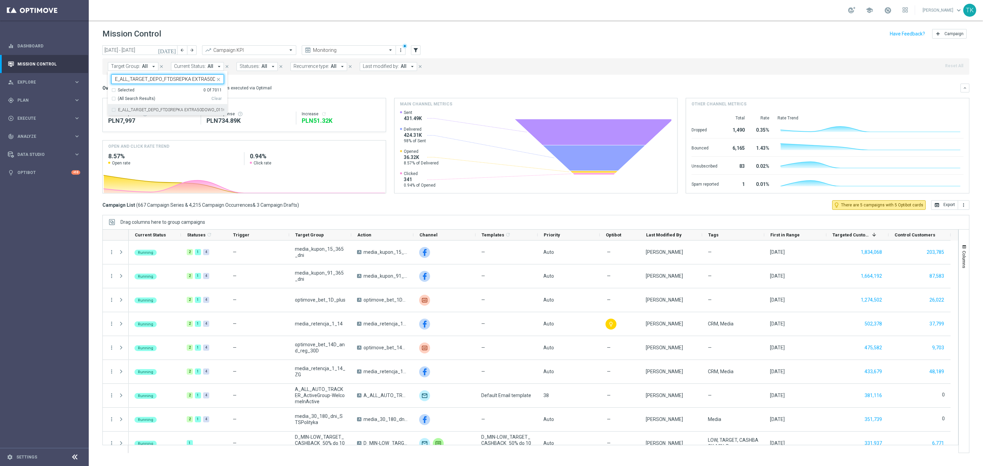
scroll to position [0, 28]
click at [139, 111] on label "E_ALL_TARGET_DEPO_FTDSREPKA EXTRA50DOWO_011025" at bounding box center [171, 110] width 106 height 4
type input "E_ALL_TARGET_DEPO_FTDSREPKA EXTRA50DOWO_011025"
click at [91, 80] on div "[DATE] [DATE] - [DATE] arrow_back arrow_forward Campaign KPI trending_up Monito…" at bounding box center [536, 252] width 894 height 415
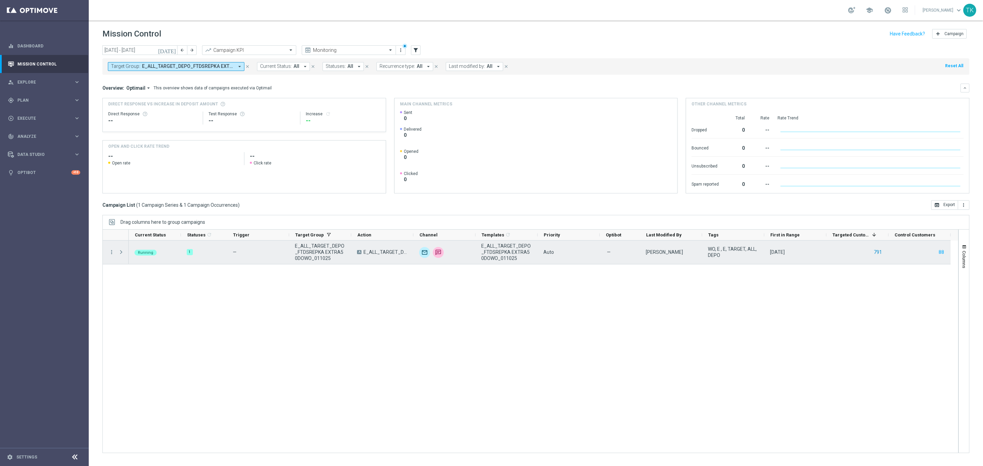
click at [878, 253] on button "791" at bounding box center [878, 252] width 10 height 9
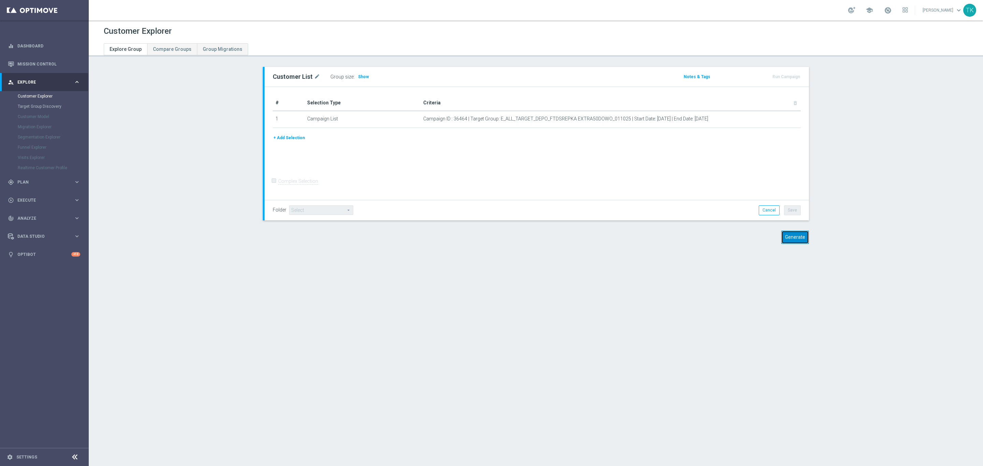
click at [793, 235] on button "Generate" at bounding box center [795, 237] width 28 height 13
drag, startPoint x: 804, startPoint y: 238, endPoint x: 804, endPoint y: 243, distance: 4.8
click at [804, 238] on button "Generate" at bounding box center [795, 237] width 28 height 13
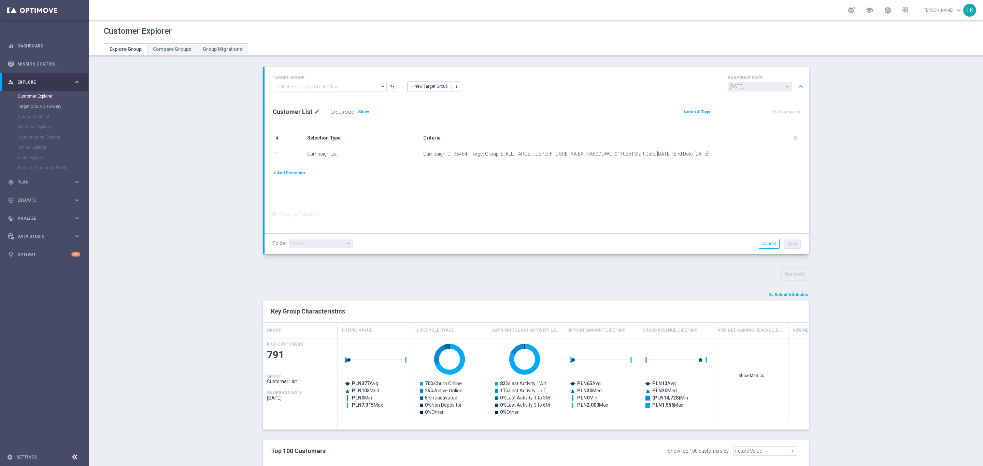
scroll to position [181, 0]
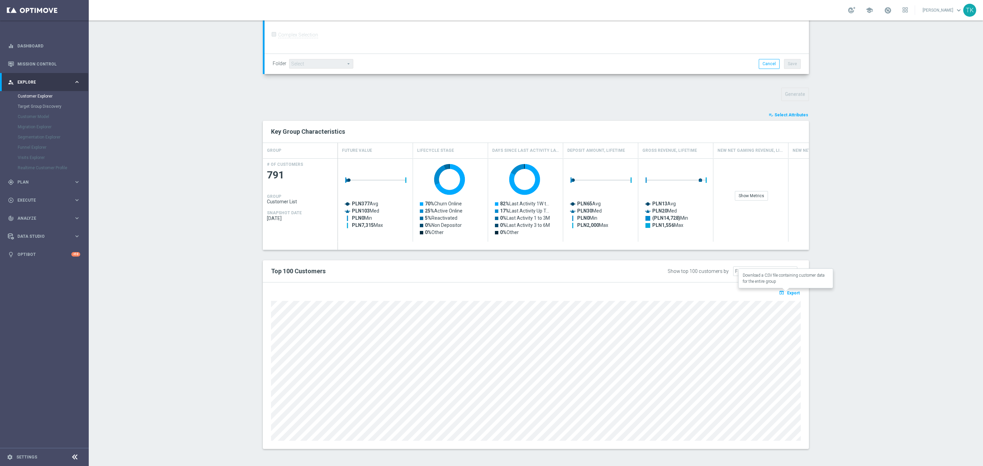
click at [788, 294] on span "Export" at bounding box center [793, 293] width 13 height 5
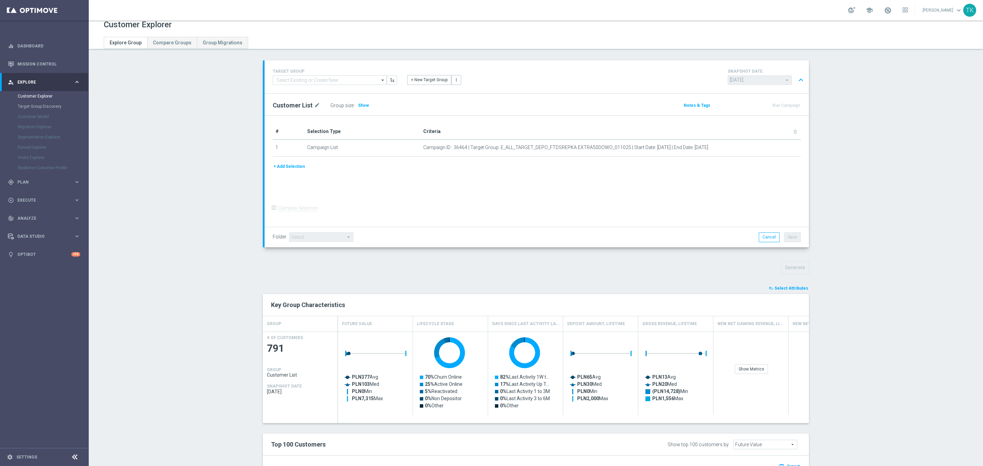
scroll to position [0, 0]
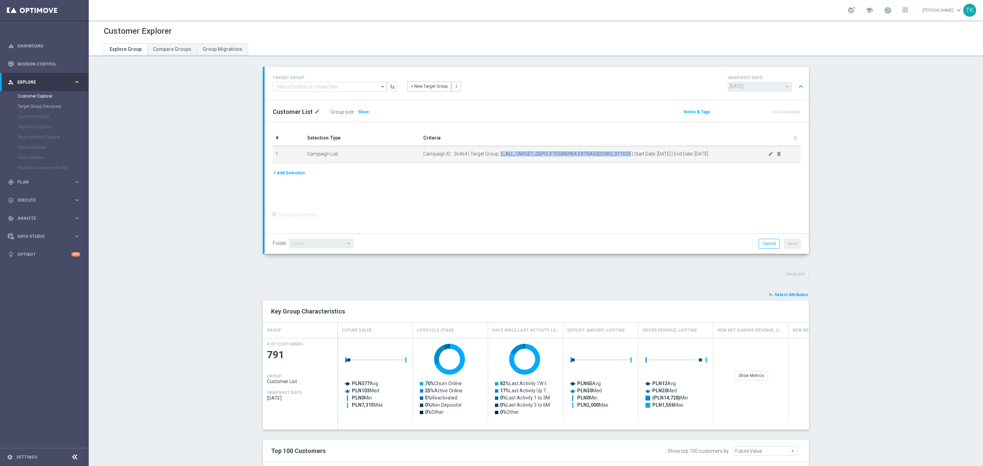
drag, startPoint x: 496, startPoint y: 153, endPoint x: 622, endPoint y: 154, distance: 125.9
click at [622, 154] on span "Campaign ID : 36464 | Target Group: E_ALL_TARGET_DEPO_FTDSREPKA EXTRA50DOWO_011…" at bounding box center [595, 154] width 345 height 6
copy span "E_ALL_TARGET_DEPO_FTDSREPKA EXTRA50DOWO_011025"
